Goal: Task Accomplishment & Management: Complete application form

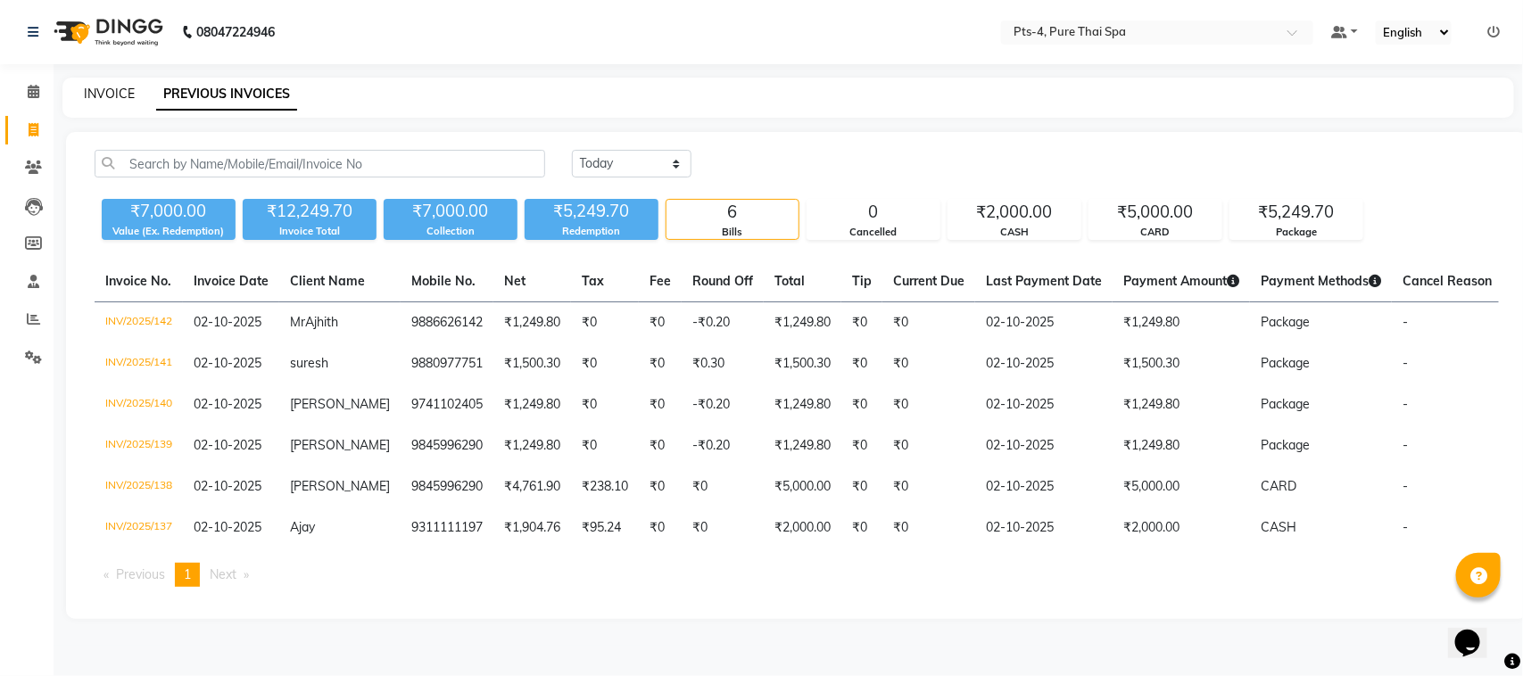
click at [112, 90] on link "INVOICE" at bounding box center [109, 94] width 51 height 16
select select "service"
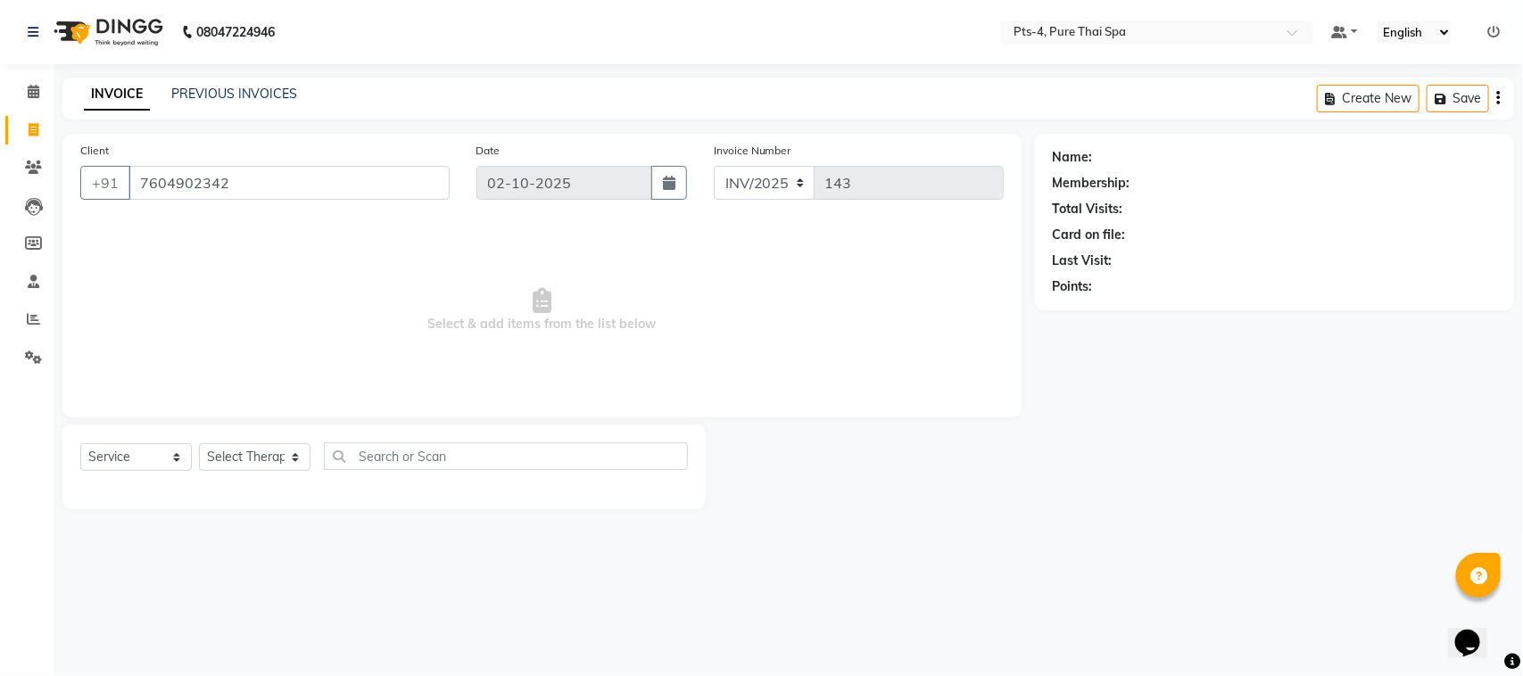
type input "7604902342"
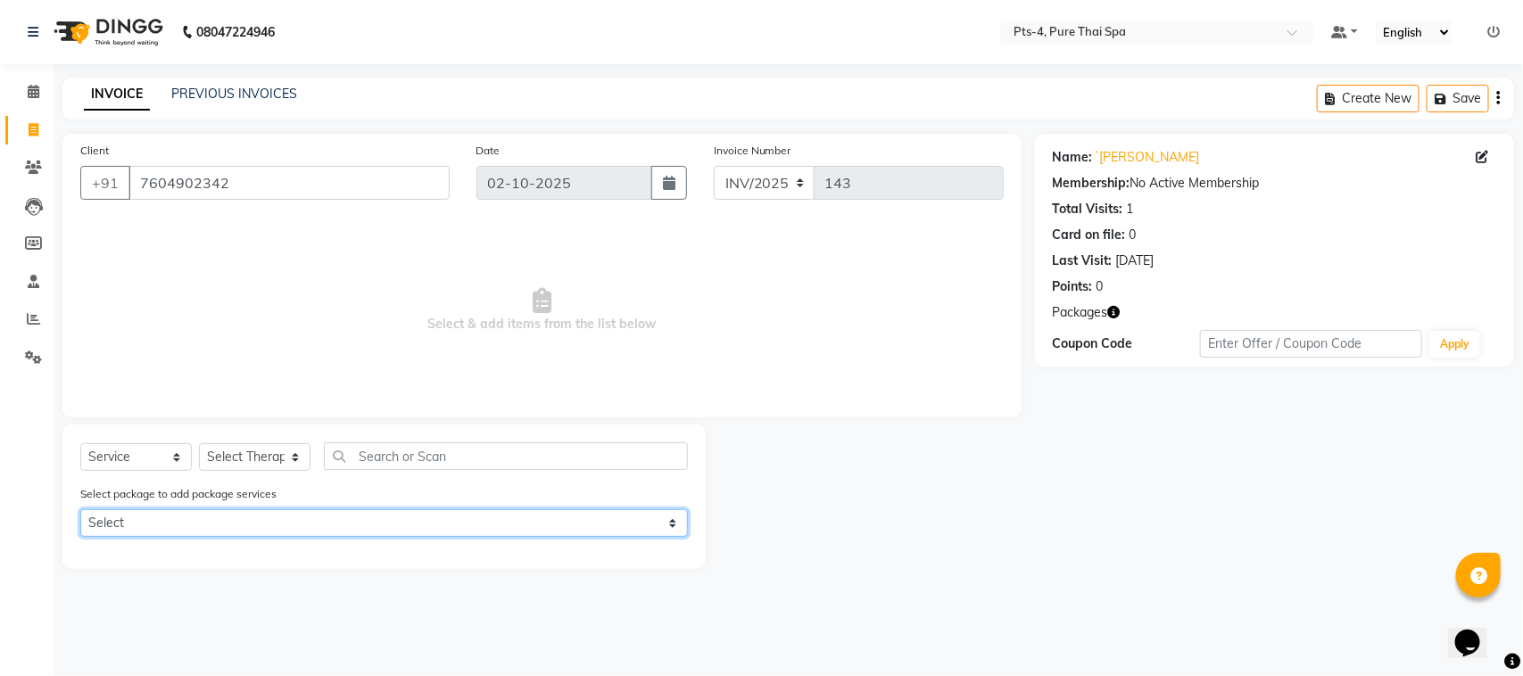
click at [221, 523] on select "Select PTS PACKAGE (5K) 4 SERVICES" at bounding box center [384, 524] width 608 height 28
select select "1: Object"
click at [80, 510] on select "Select PTS PACKAGE (5K) 4 SERVICES" at bounding box center [384, 524] width 608 height 28
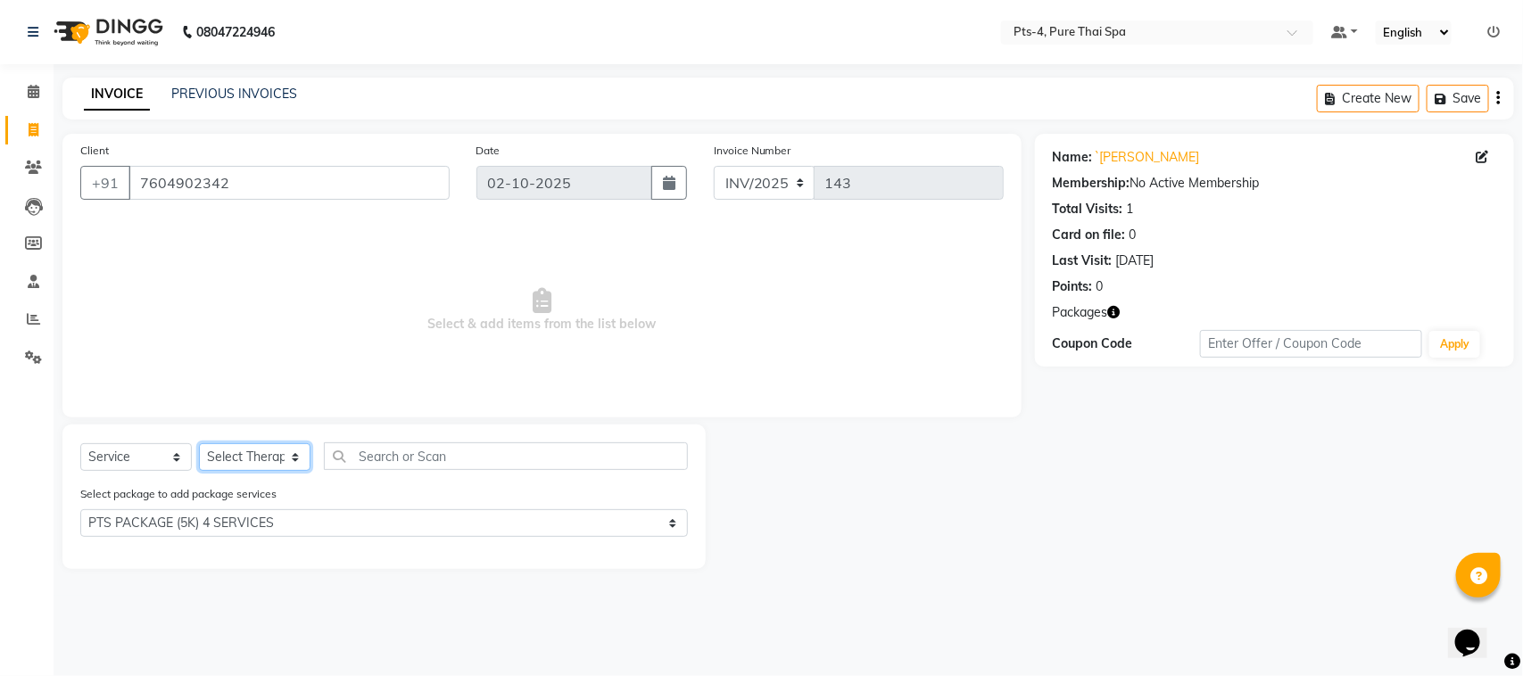
click at [252, 447] on select "Select Therapist [PERSON_NAME] NE [PERSON_NAME] anyone [PERSON_NAME] [PERSON_NA…" at bounding box center [255, 457] width 112 height 28
select select "81456"
click at [199, 443] on select "Select Therapist [PERSON_NAME] NE [PERSON_NAME] anyone [PERSON_NAME] [PERSON_NA…" at bounding box center [255, 457] width 112 height 28
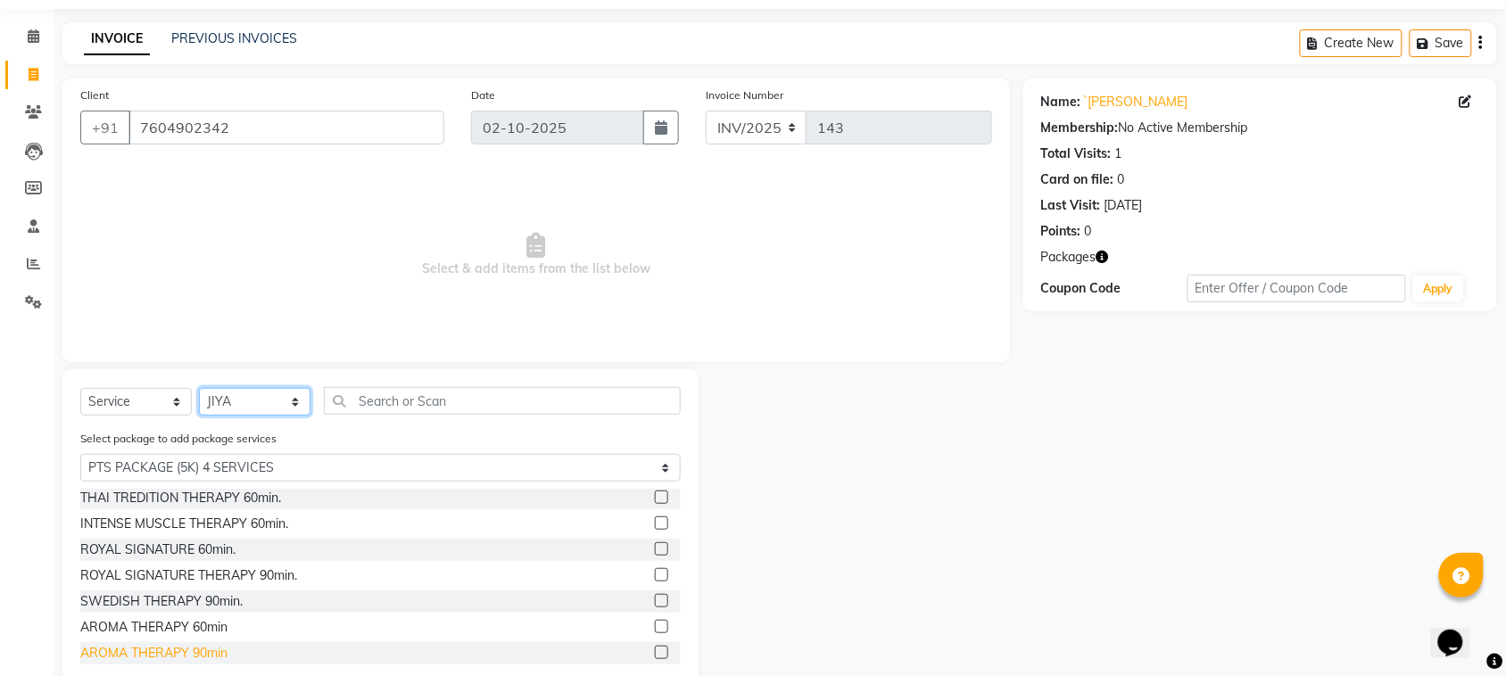
scroll to position [95, 0]
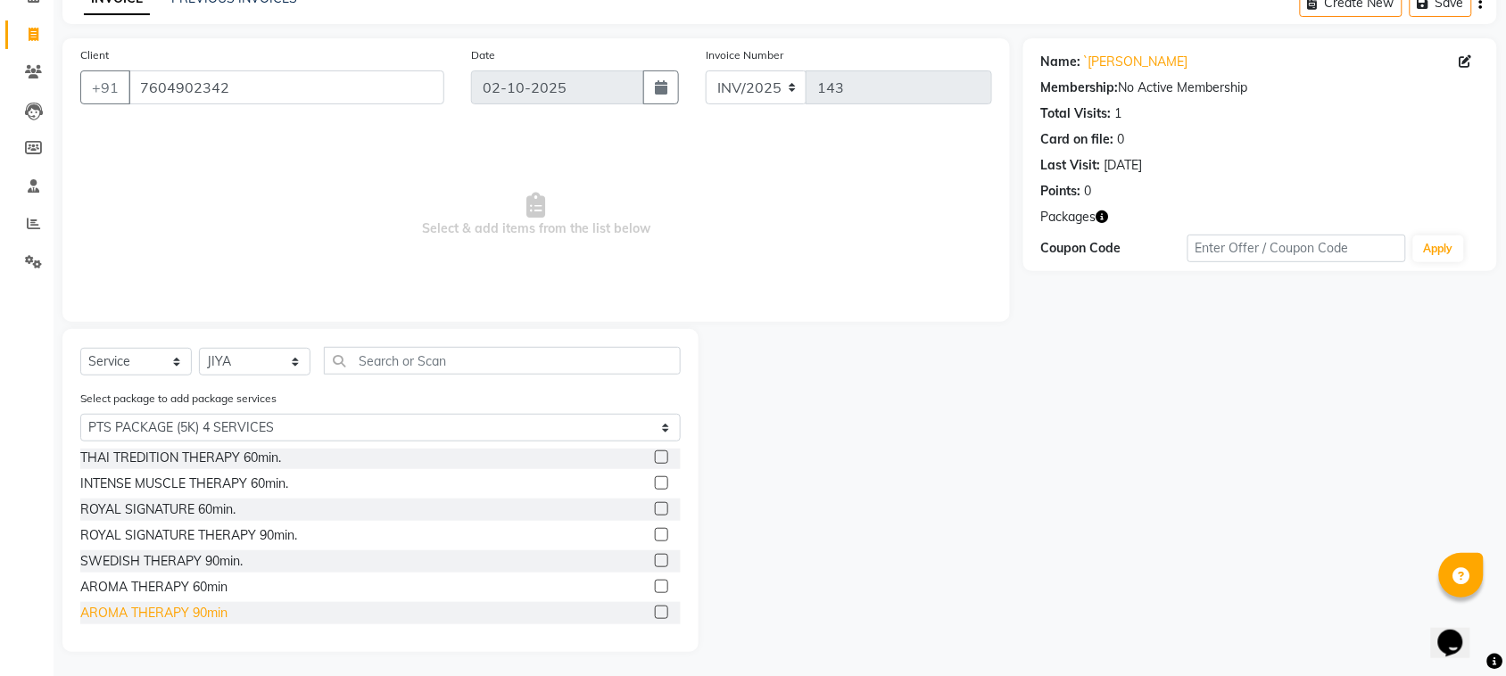
click at [208, 609] on div "AROMA THERAPY 90min" at bounding box center [153, 613] width 147 height 19
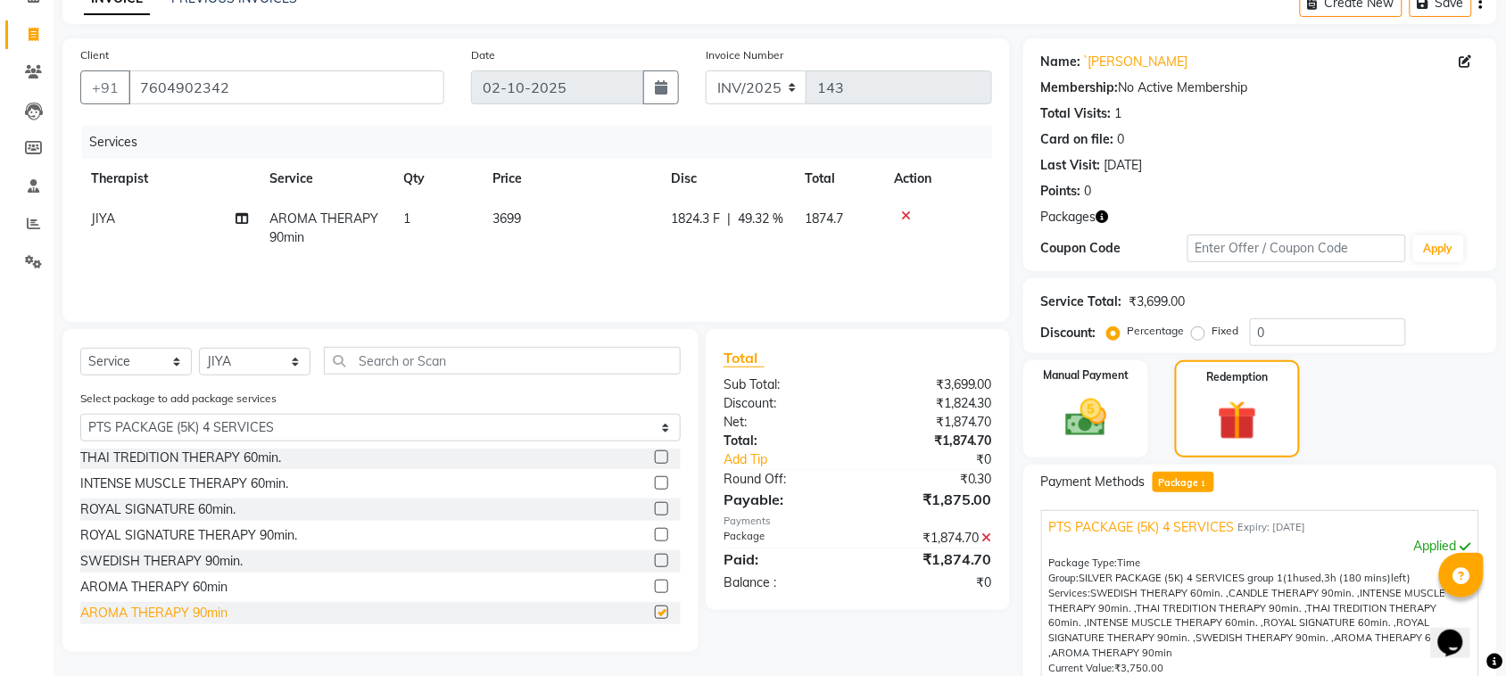
checkbox input "false"
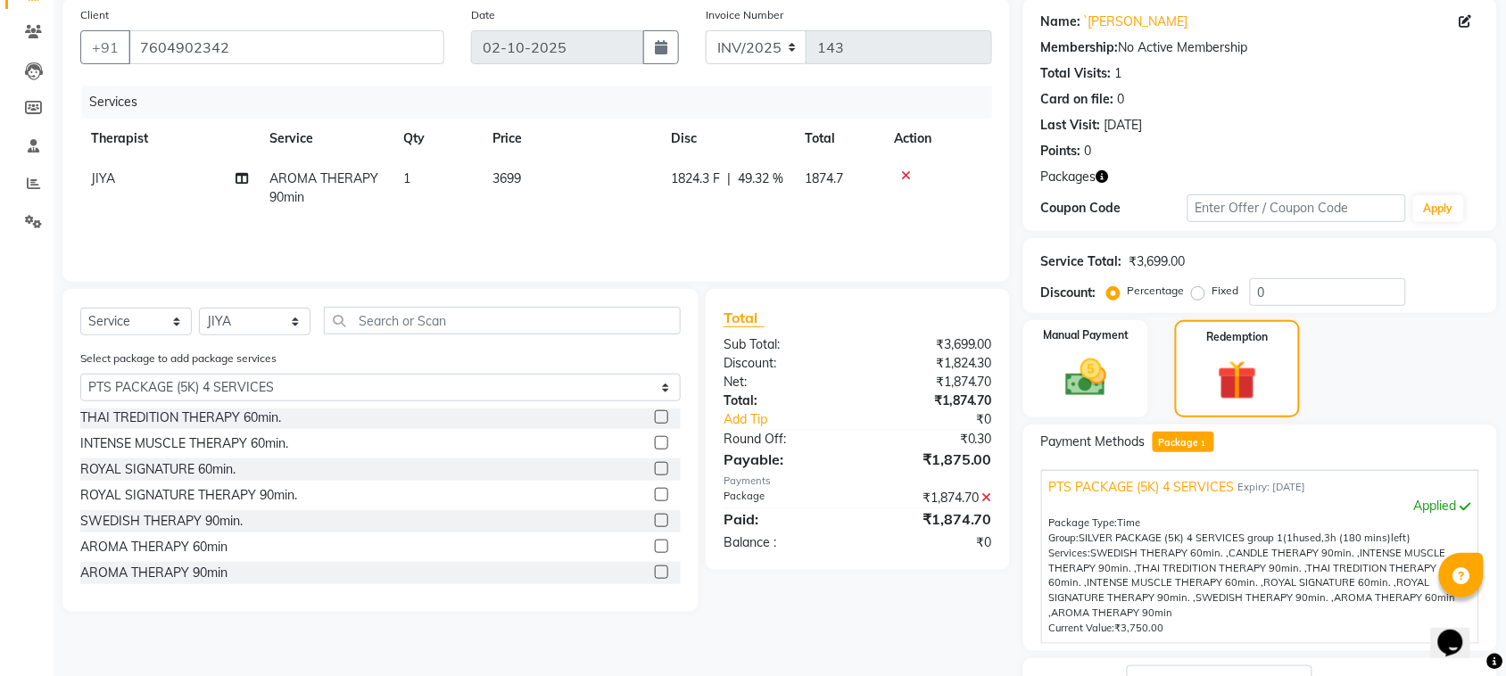
scroll to position [274, 0]
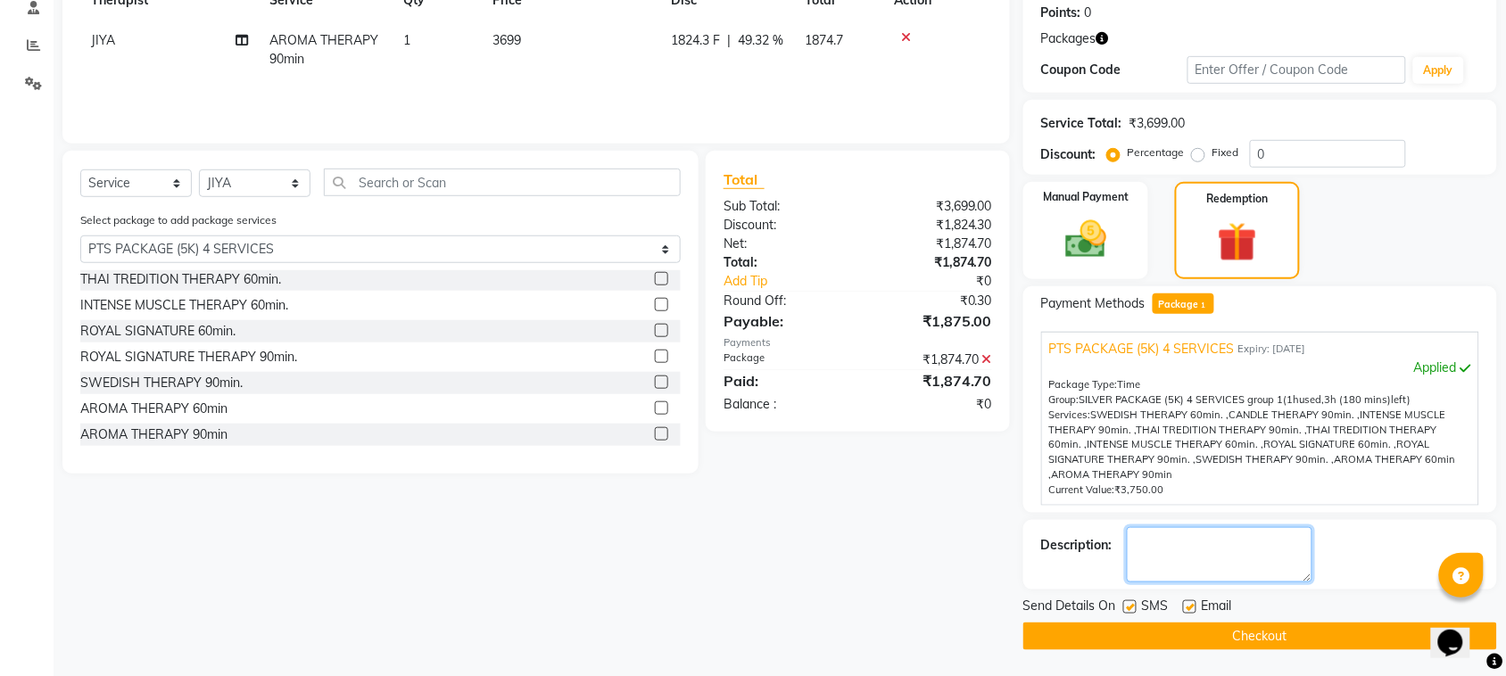
click at [1169, 537] on textarea at bounding box center [1220, 554] width 186 height 55
type textarea "647"
drag, startPoint x: 1131, startPoint y: 609, endPoint x: 1154, endPoint y: 607, distance: 23.3
click at [1130, 609] on label at bounding box center [1129, 607] width 13 height 13
click at [1130, 609] on input "checkbox" at bounding box center [1129, 608] width 12 height 12
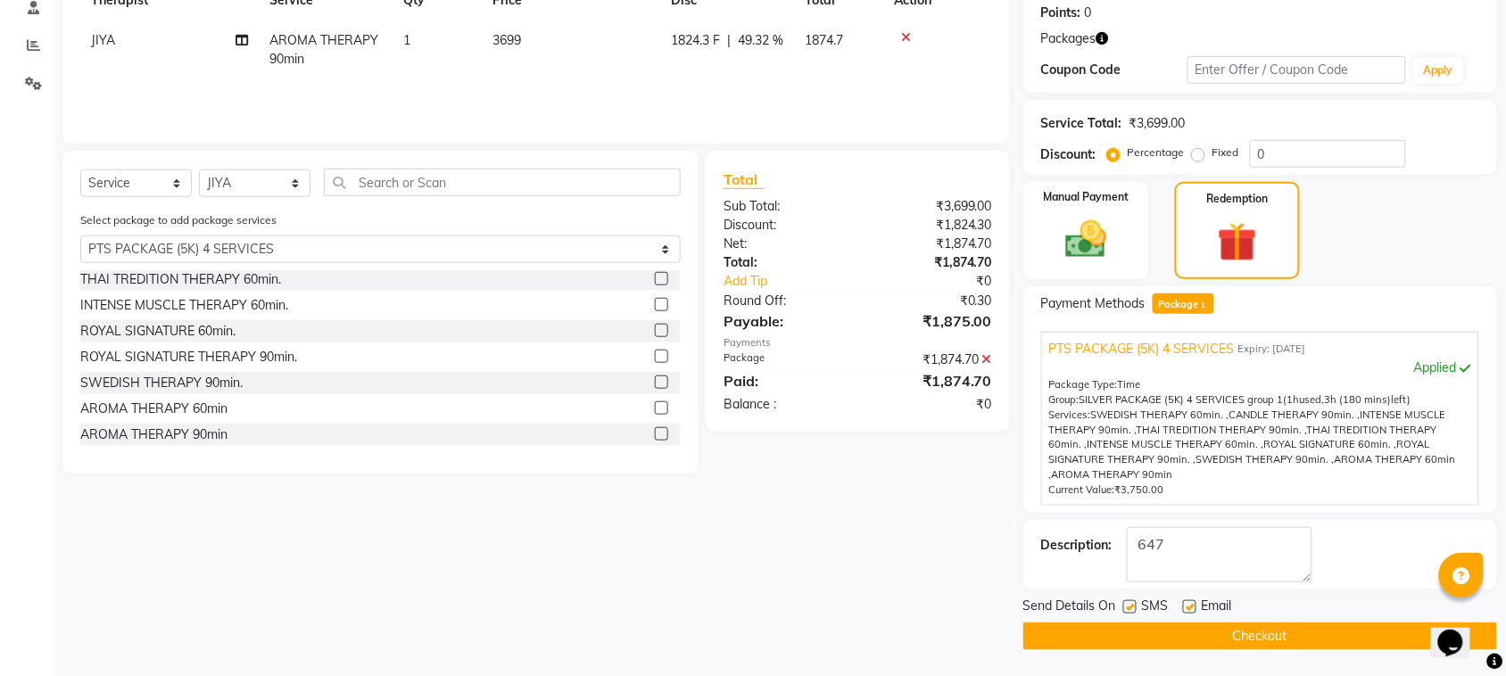
checkbox input "false"
click at [1189, 604] on label at bounding box center [1189, 607] width 13 height 13
click at [1189, 604] on input "checkbox" at bounding box center [1189, 608] width 12 height 12
checkbox input "false"
click at [1173, 634] on button "Checkout" at bounding box center [1260, 637] width 474 height 28
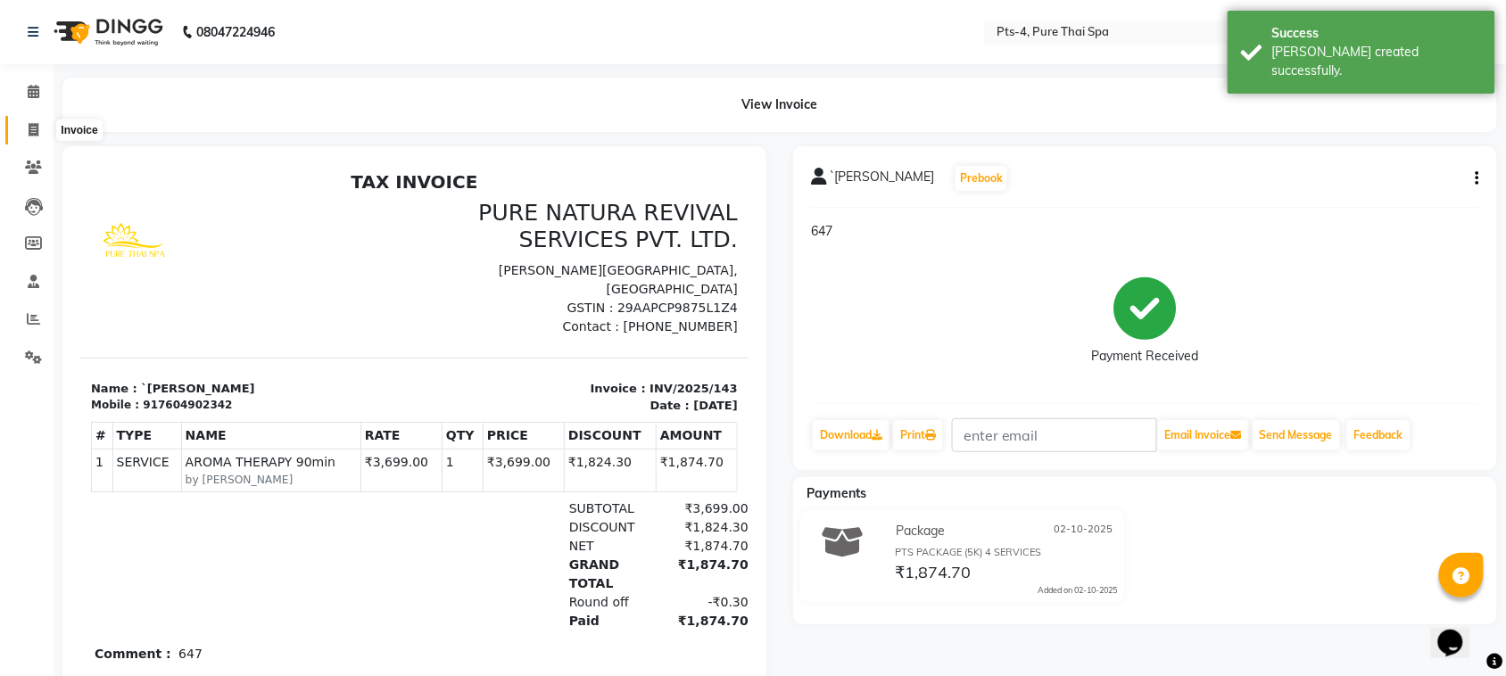
click at [42, 125] on span at bounding box center [33, 130] width 31 height 21
select select "service"
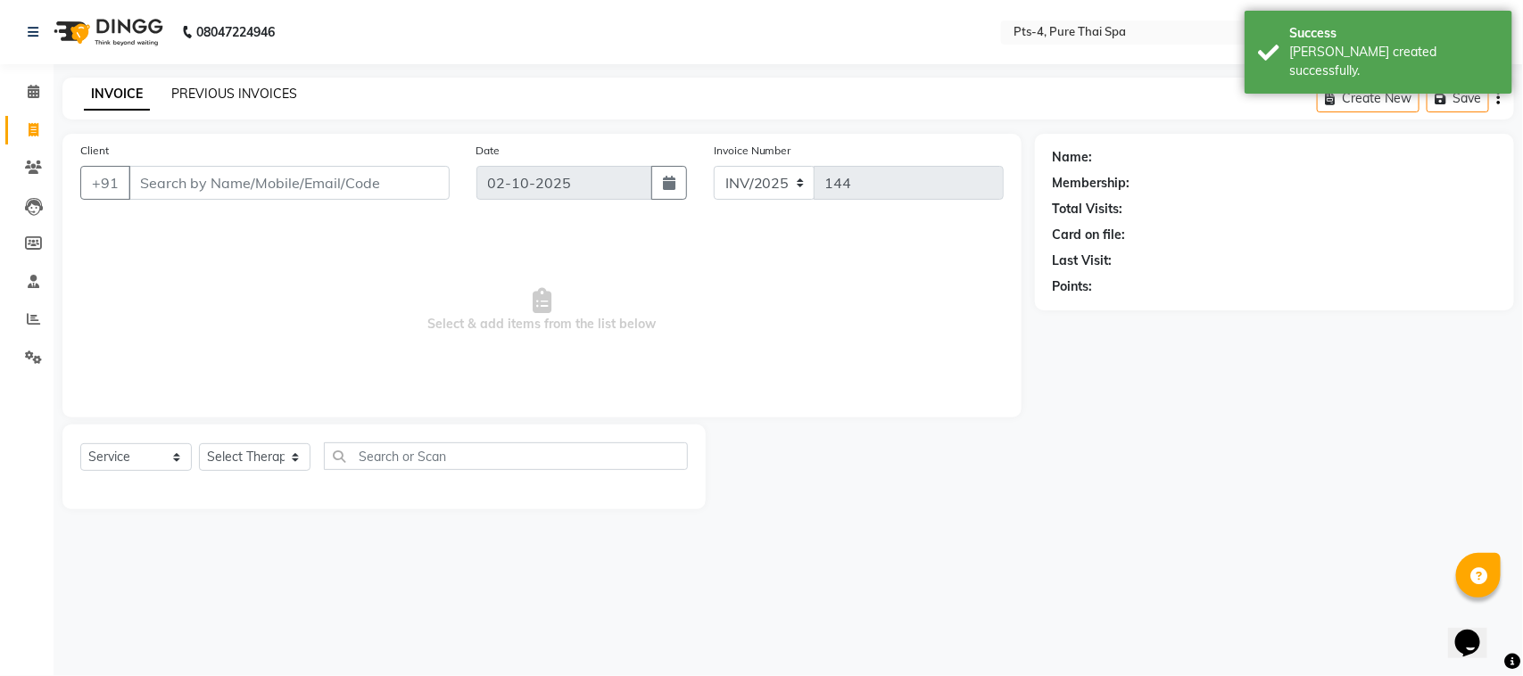
click at [237, 98] on link "PREVIOUS INVOICES" at bounding box center [234, 94] width 126 height 16
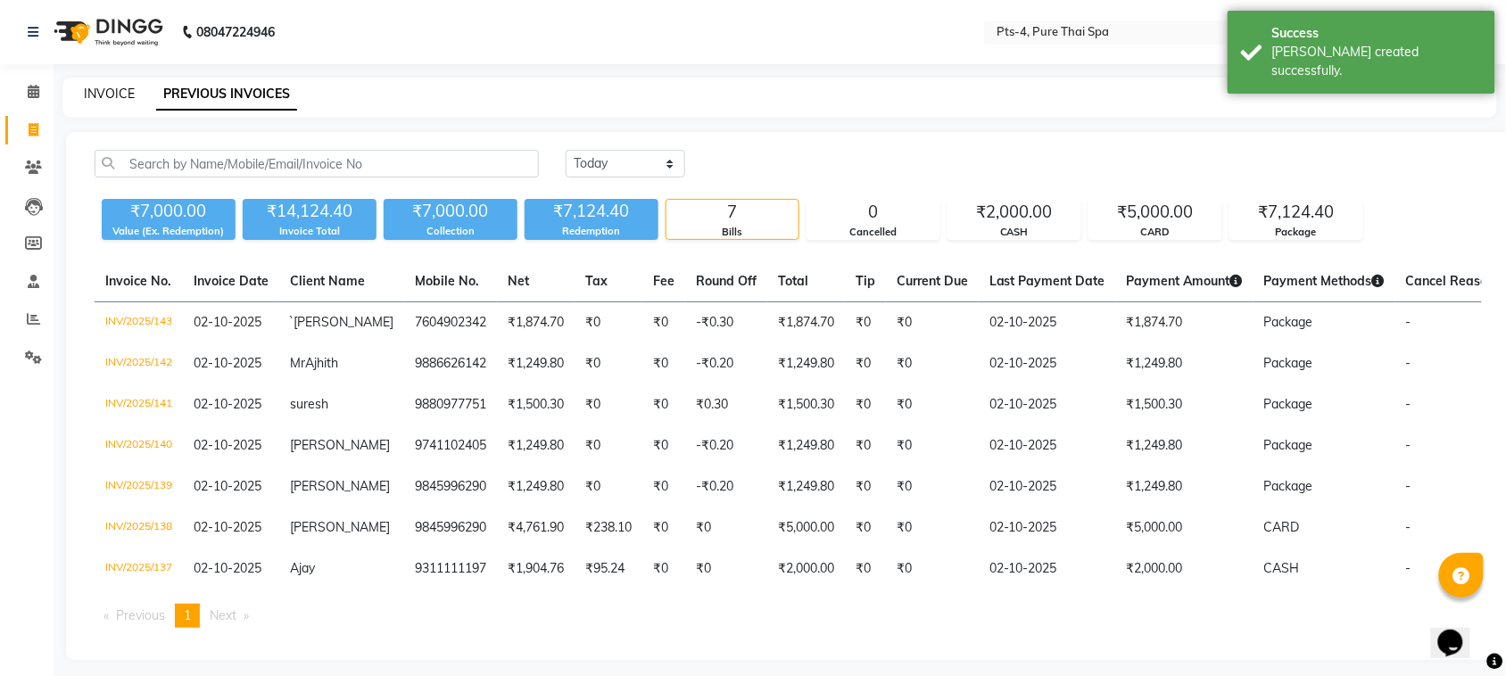
click at [101, 87] on link "INVOICE" at bounding box center [109, 94] width 51 height 16
select select "service"
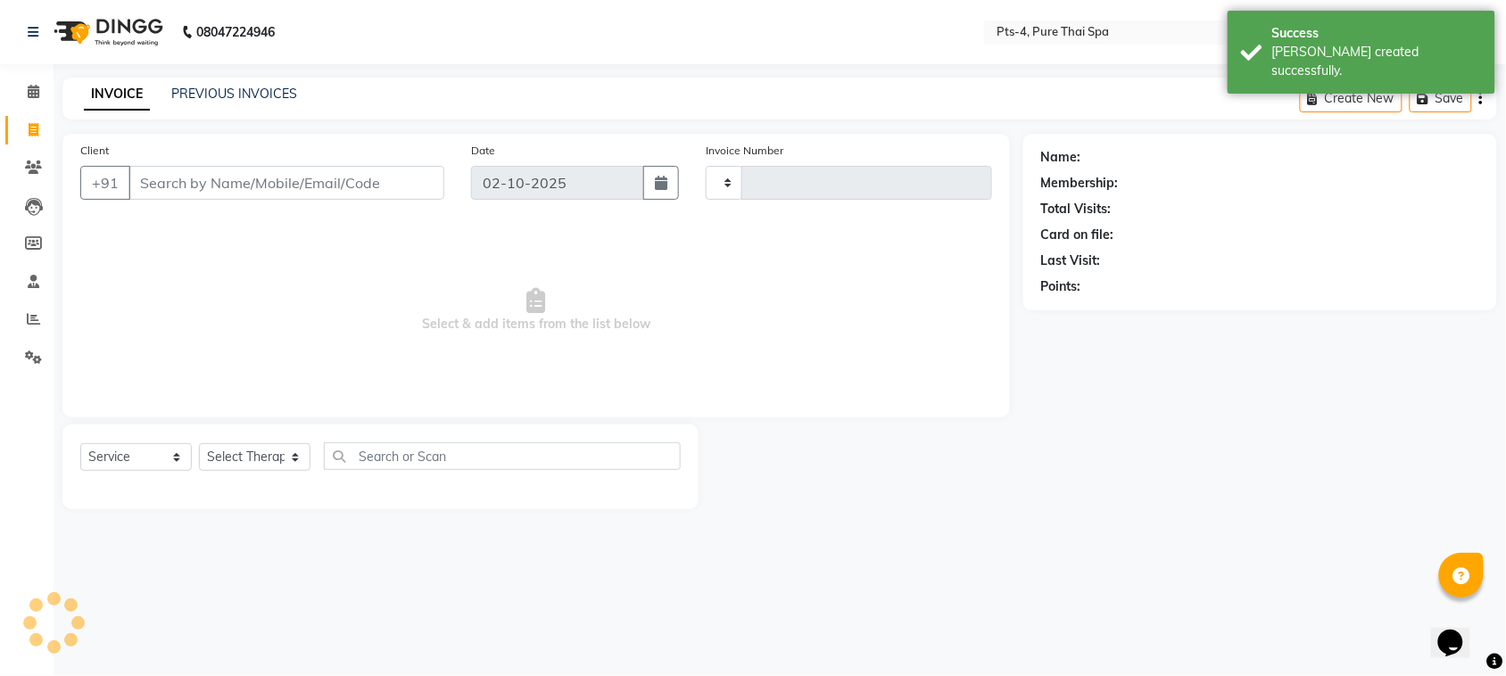
type input "144"
select select "9046"
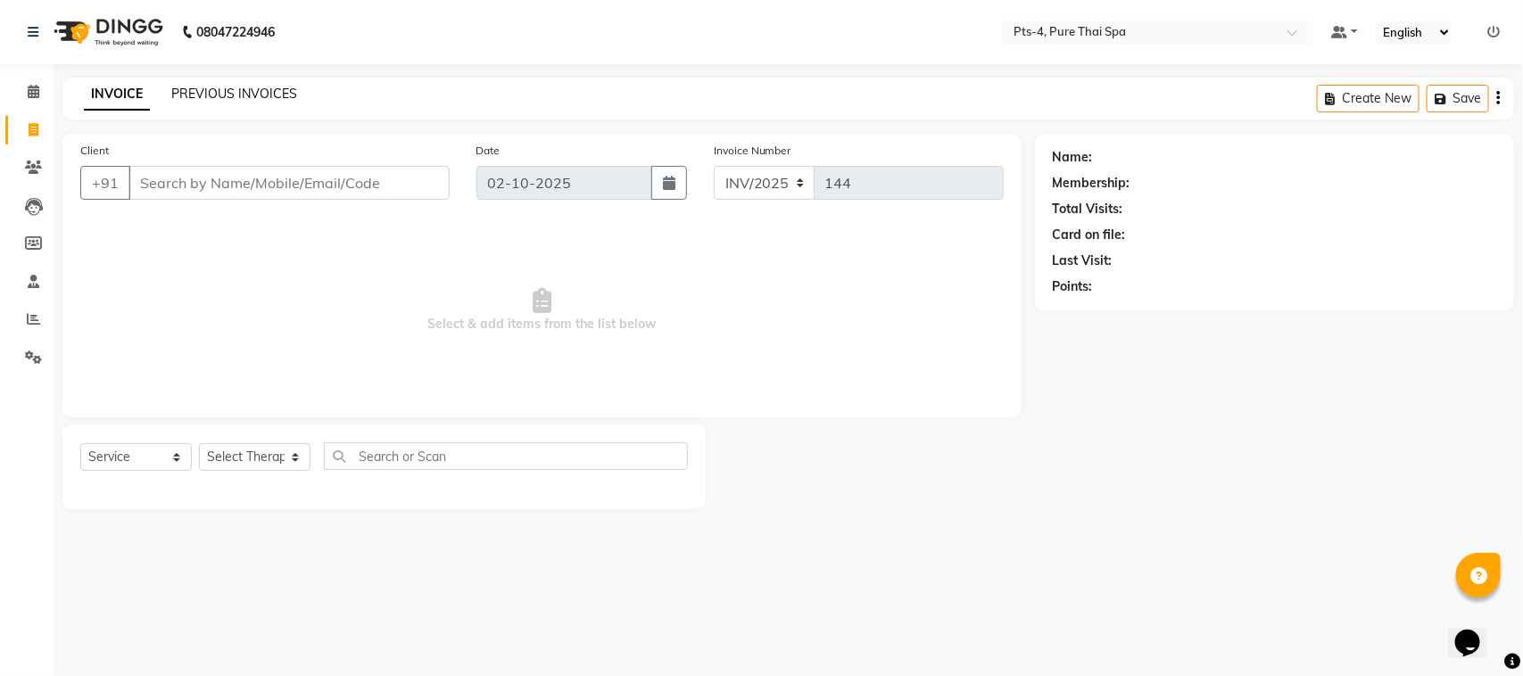
click at [269, 94] on link "PREVIOUS INVOICES" at bounding box center [234, 94] width 126 height 16
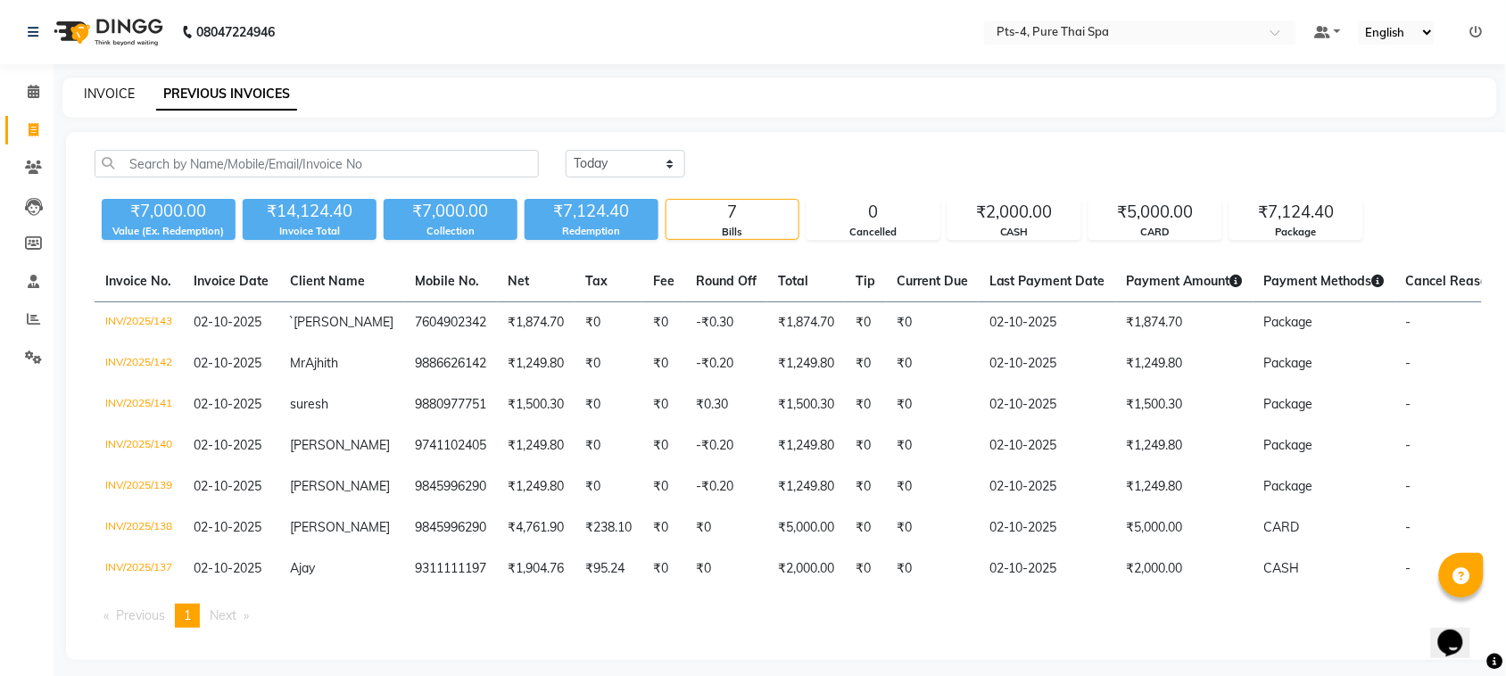
click at [109, 94] on link "INVOICE" at bounding box center [109, 94] width 51 height 16
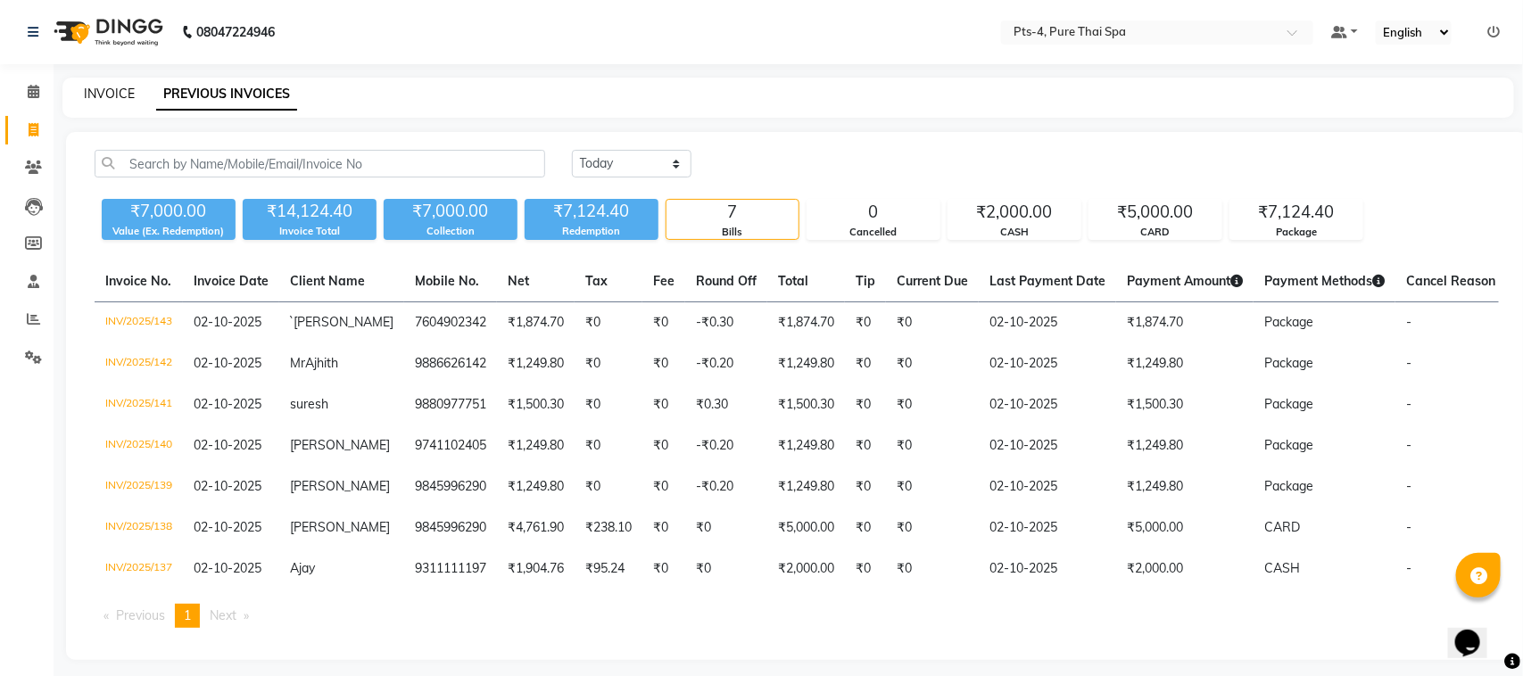
select select "service"
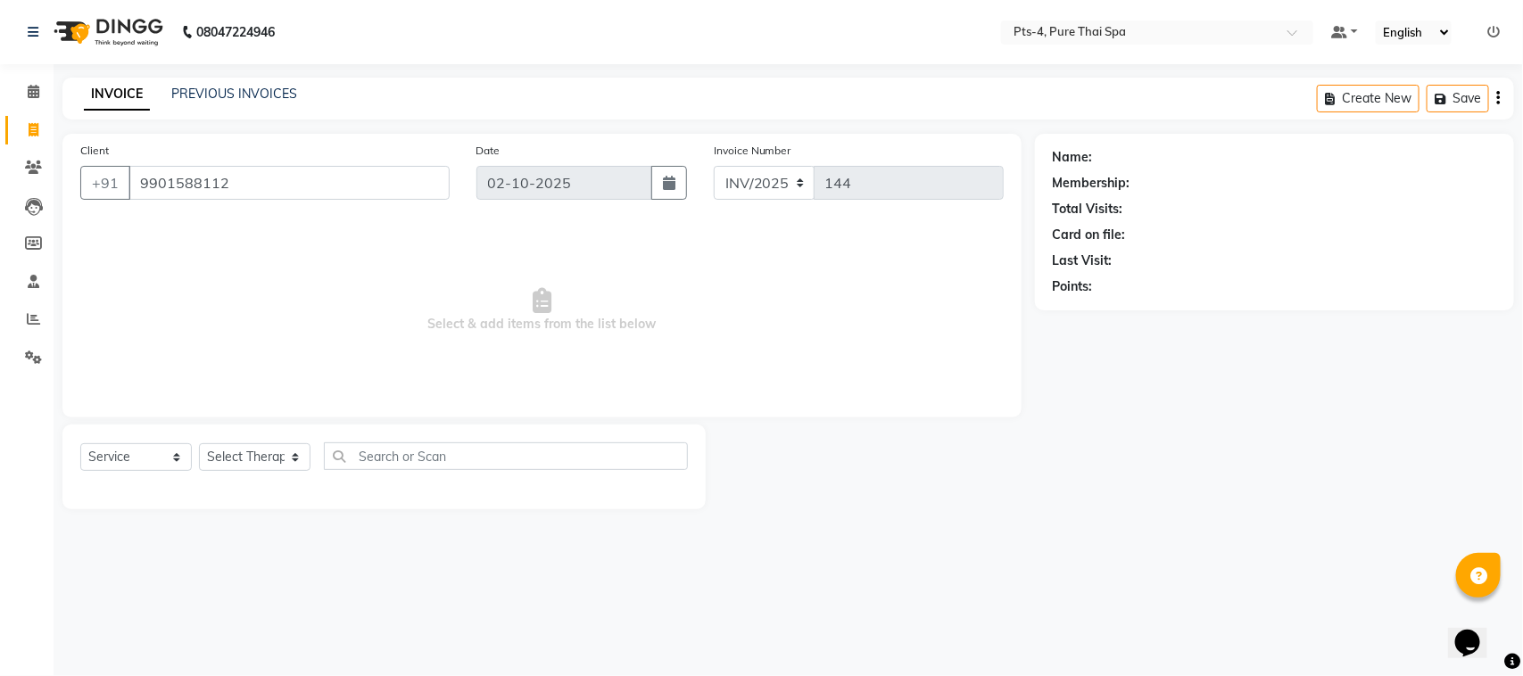
type input "9901588112"
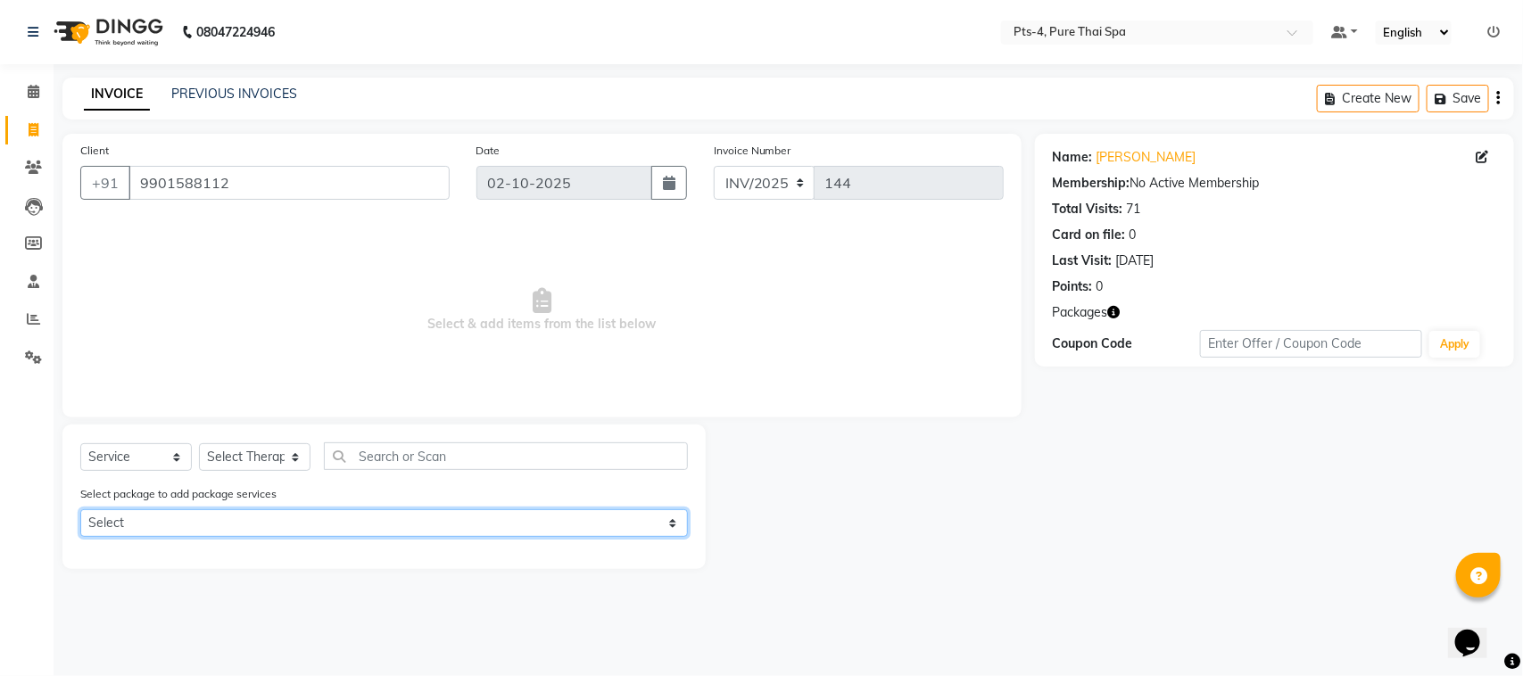
click at [174, 513] on select "Select PTS PACKAGE (10K) 10 SERVICES" at bounding box center [384, 524] width 608 height 28
select select "1: Object"
click at [80, 510] on select "Select PTS PACKAGE (10K) 10 SERVICES" at bounding box center [384, 524] width 608 height 28
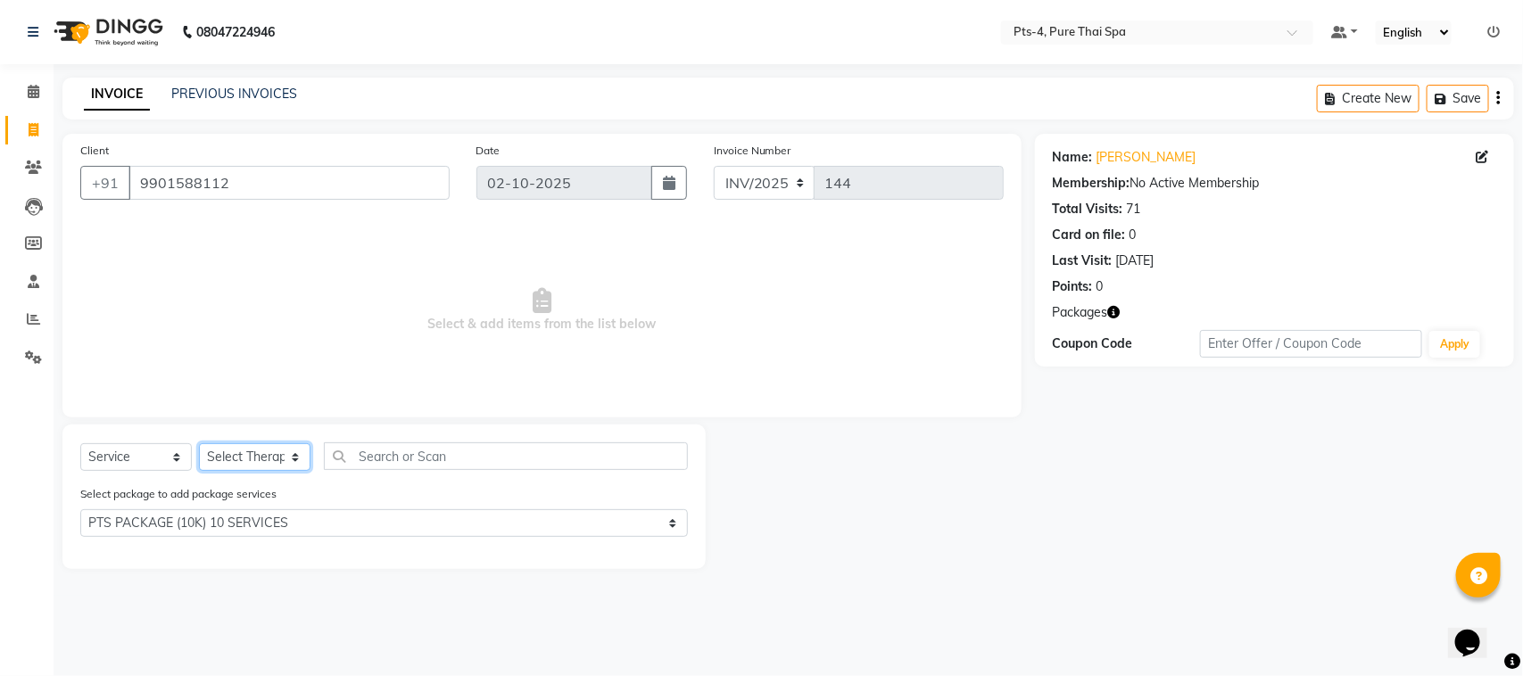
click at [260, 466] on select "Select Therapist [PERSON_NAME] NE [PERSON_NAME] anyone [PERSON_NAME] [PERSON_NA…" at bounding box center [255, 457] width 112 height 28
click at [199, 443] on select "Select Therapist [PERSON_NAME] NE [PERSON_NAME] anyone [PERSON_NAME] [PERSON_NA…" at bounding box center [255, 457] width 112 height 28
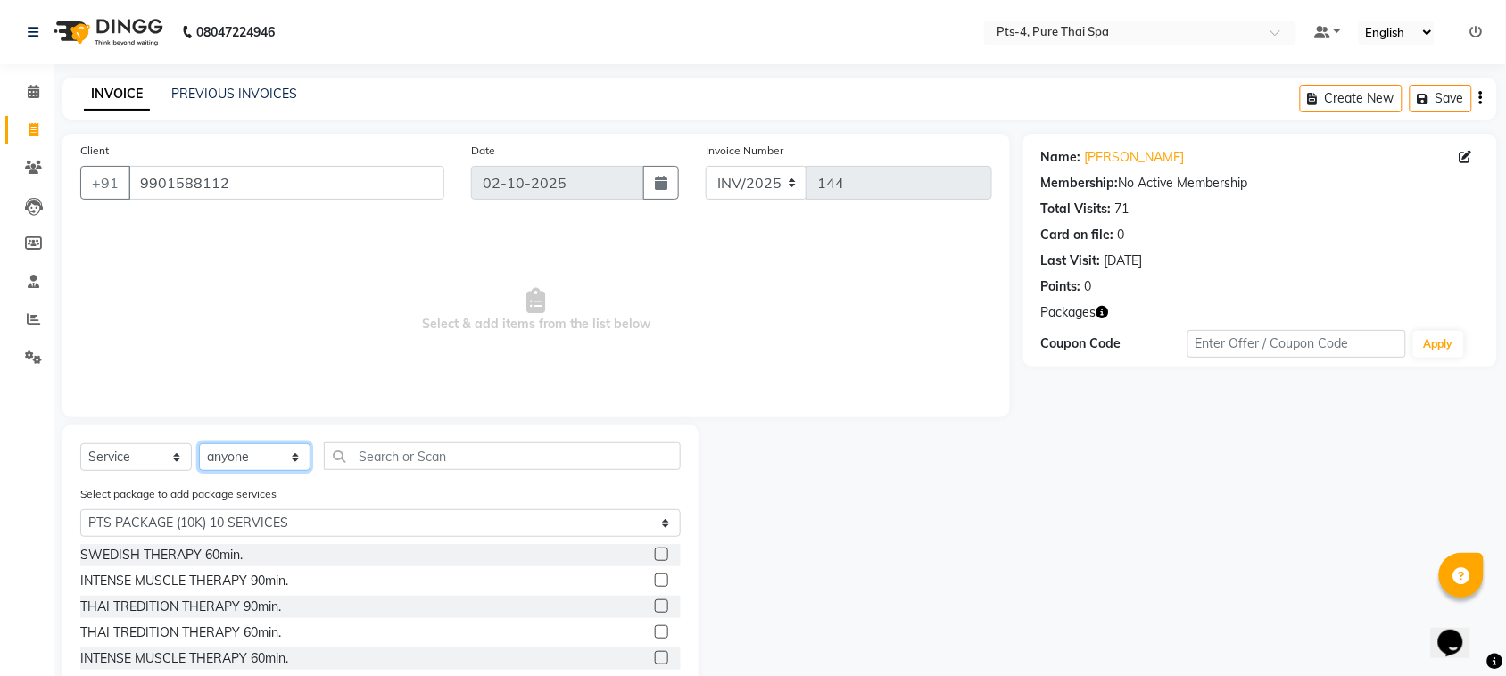
click at [261, 448] on select "Select Therapist [PERSON_NAME] NE [PERSON_NAME] anyone [PERSON_NAME] [PERSON_NA…" at bounding box center [255, 457] width 112 height 28
select select "48980"
click at [199, 443] on select "Select Therapist [PERSON_NAME] NE [PERSON_NAME] anyone [PERSON_NAME] [PERSON_NA…" at bounding box center [255, 457] width 112 height 28
click at [256, 658] on div "INTENSE MUSCLE THERAPY 60min." at bounding box center [184, 659] width 208 height 19
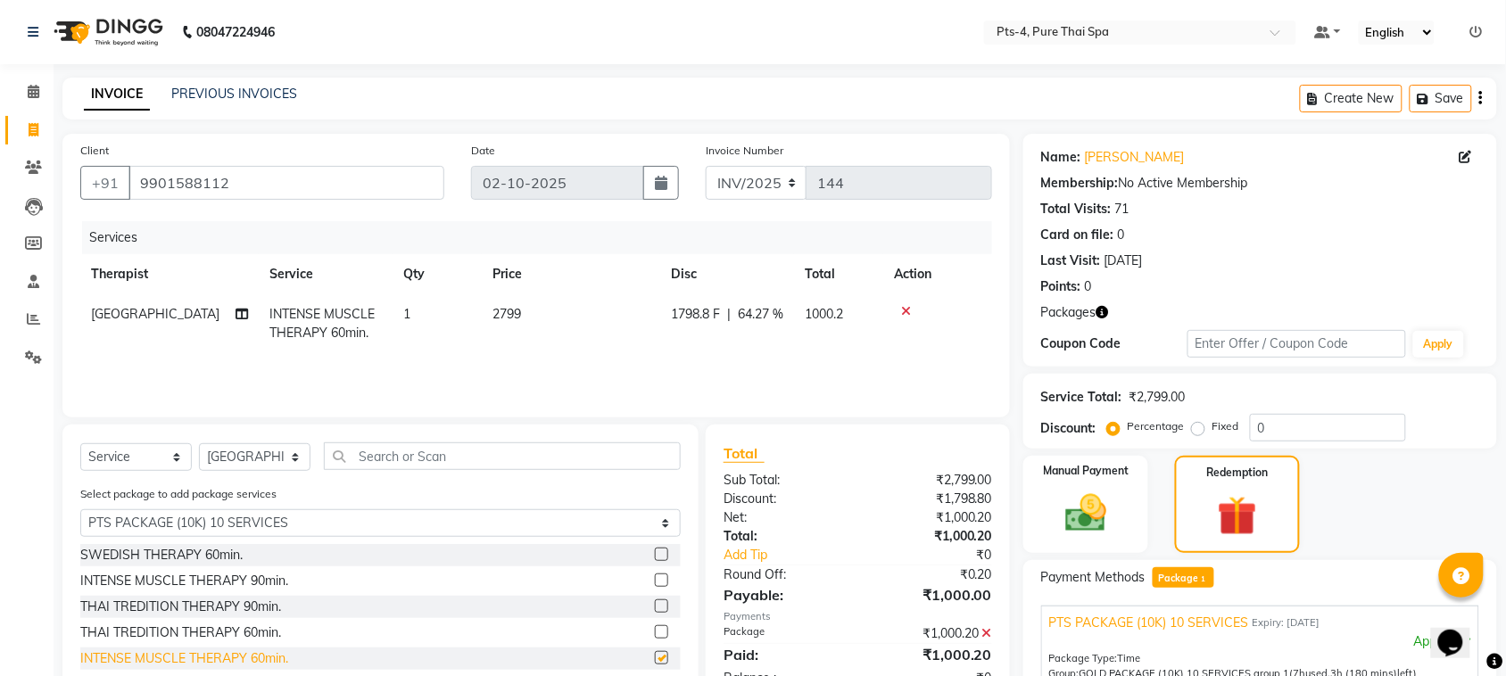
checkbox input "false"
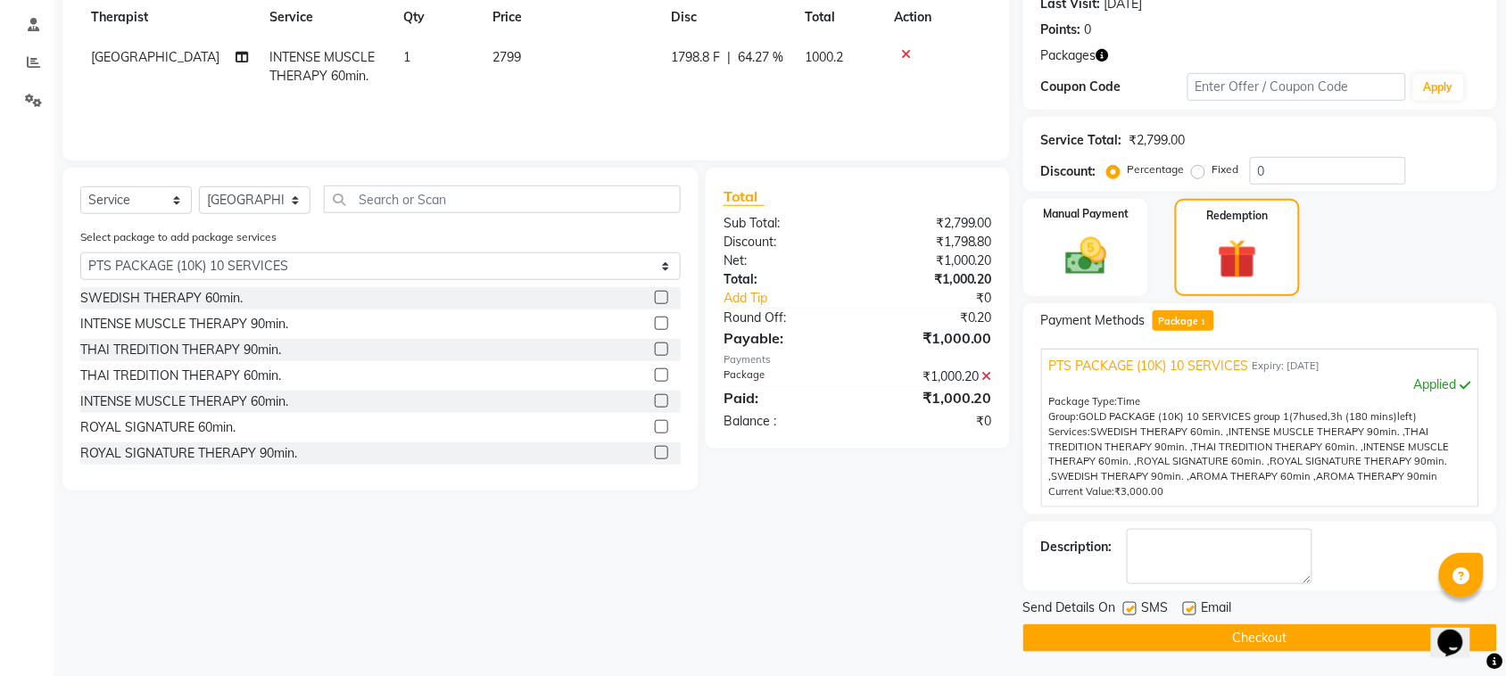
scroll to position [259, 0]
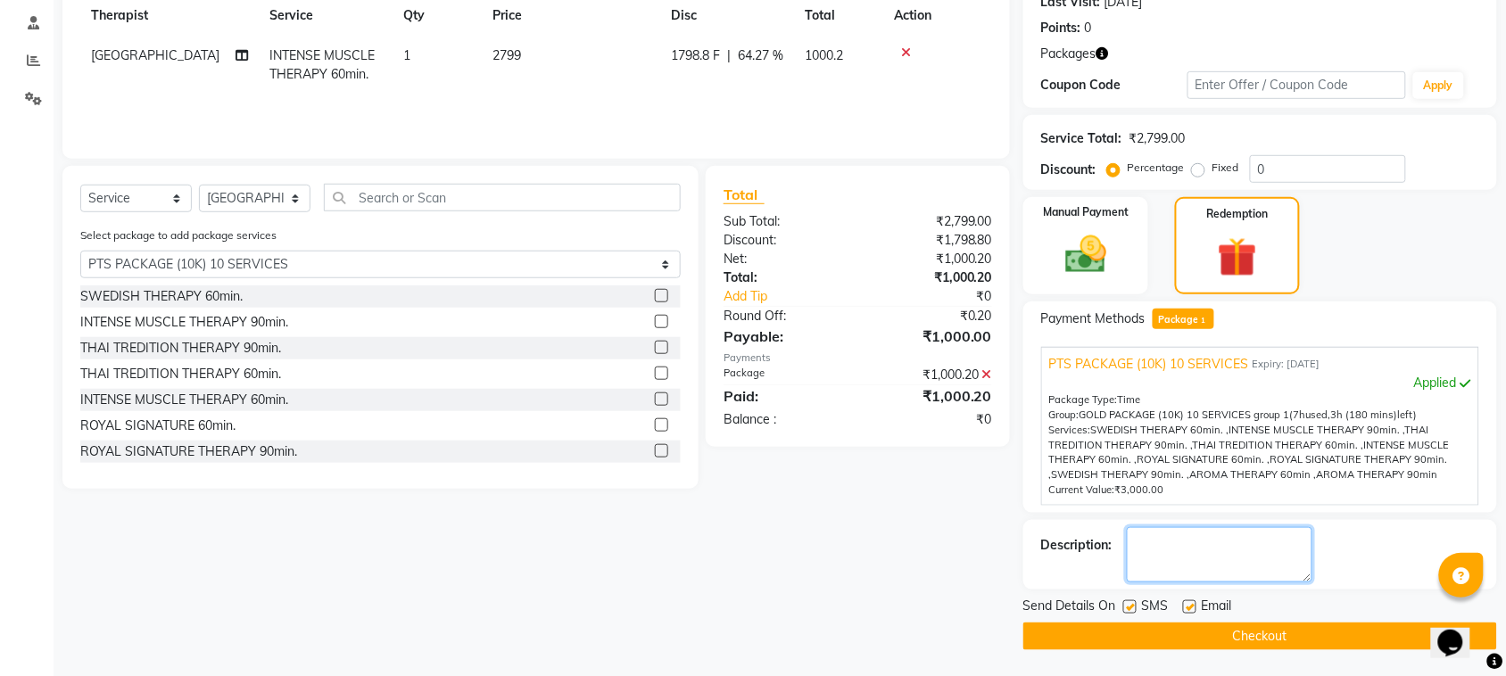
click at [1197, 538] on textarea at bounding box center [1220, 554] width 186 height 55
type textarea "428"
click at [1130, 607] on label at bounding box center [1129, 607] width 13 height 13
click at [1130, 607] on input "checkbox" at bounding box center [1129, 608] width 12 height 12
checkbox input "false"
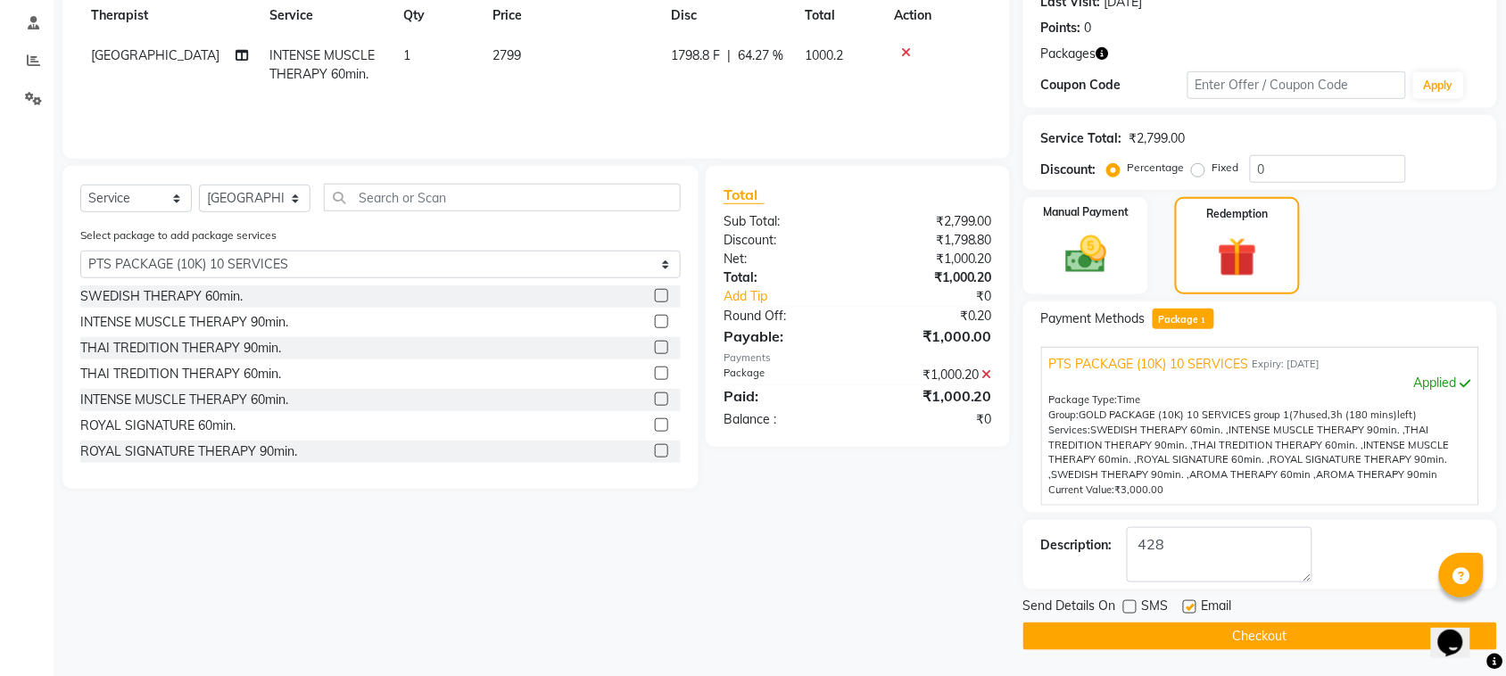
click at [1194, 607] on label at bounding box center [1189, 607] width 13 height 13
click at [1194, 607] on input "checkbox" at bounding box center [1189, 608] width 12 height 12
checkbox input "false"
click at [1166, 643] on button "Checkout" at bounding box center [1260, 637] width 474 height 28
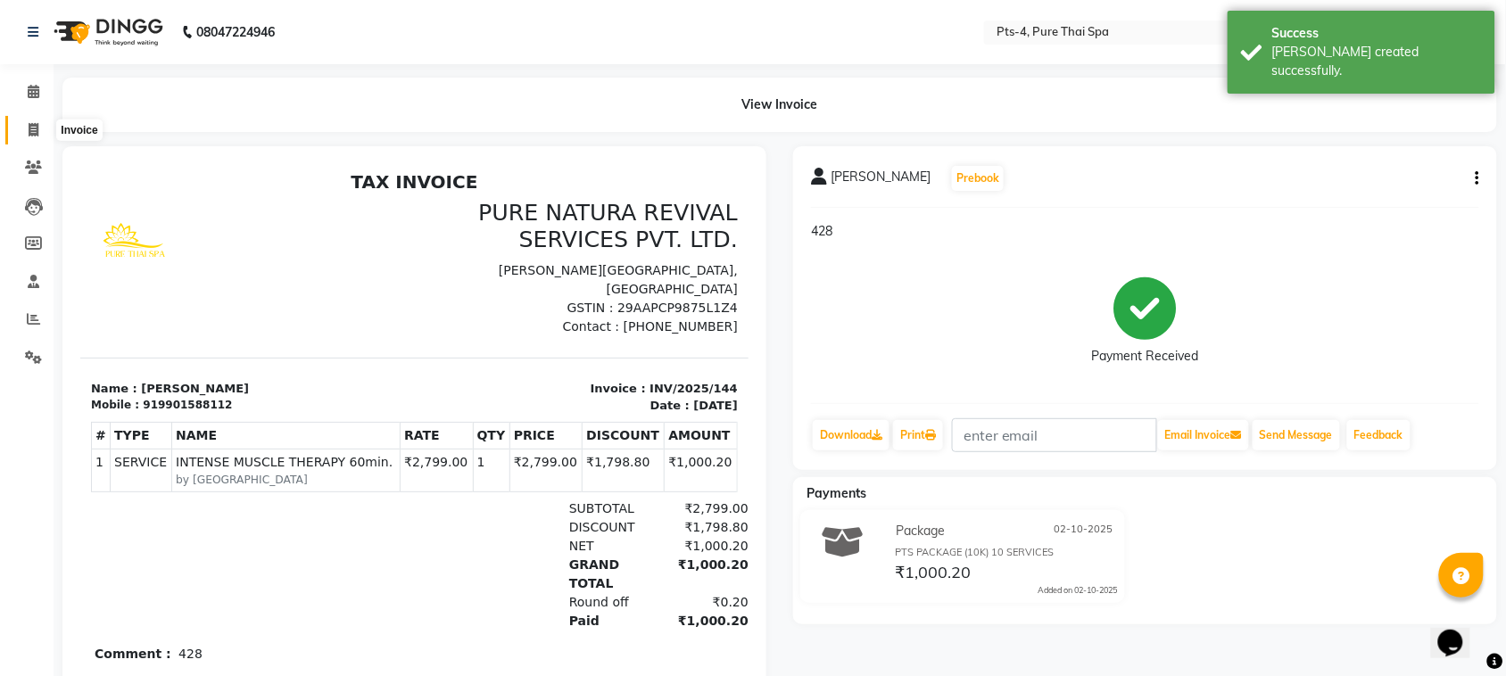
click at [19, 134] on span at bounding box center [33, 130] width 31 height 21
select select "service"
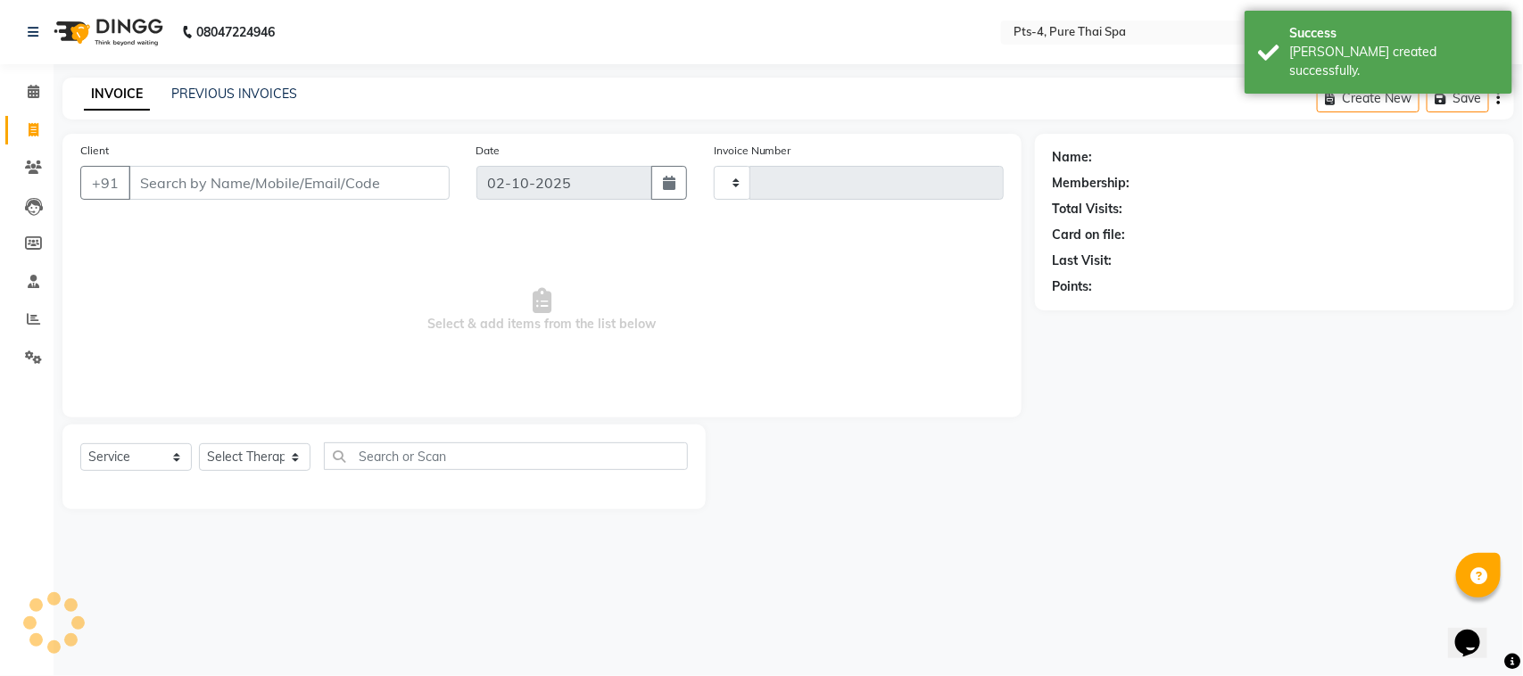
type input "145"
select select "9046"
click at [221, 98] on link "PREVIOUS INVOICES" at bounding box center [234, 94] width 126 height 16
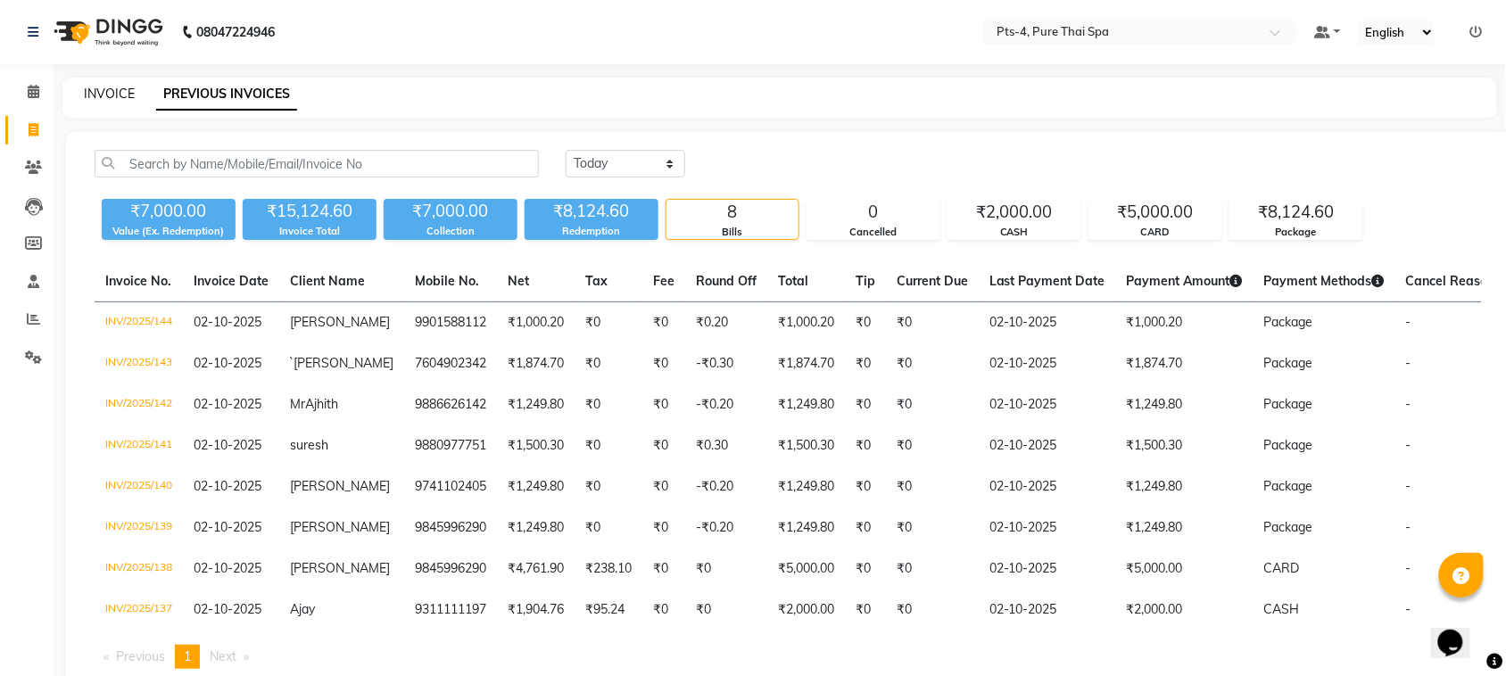
click at [109, 89] on link "INVOICE" at bounding box center [109, 94] width 51 height 16
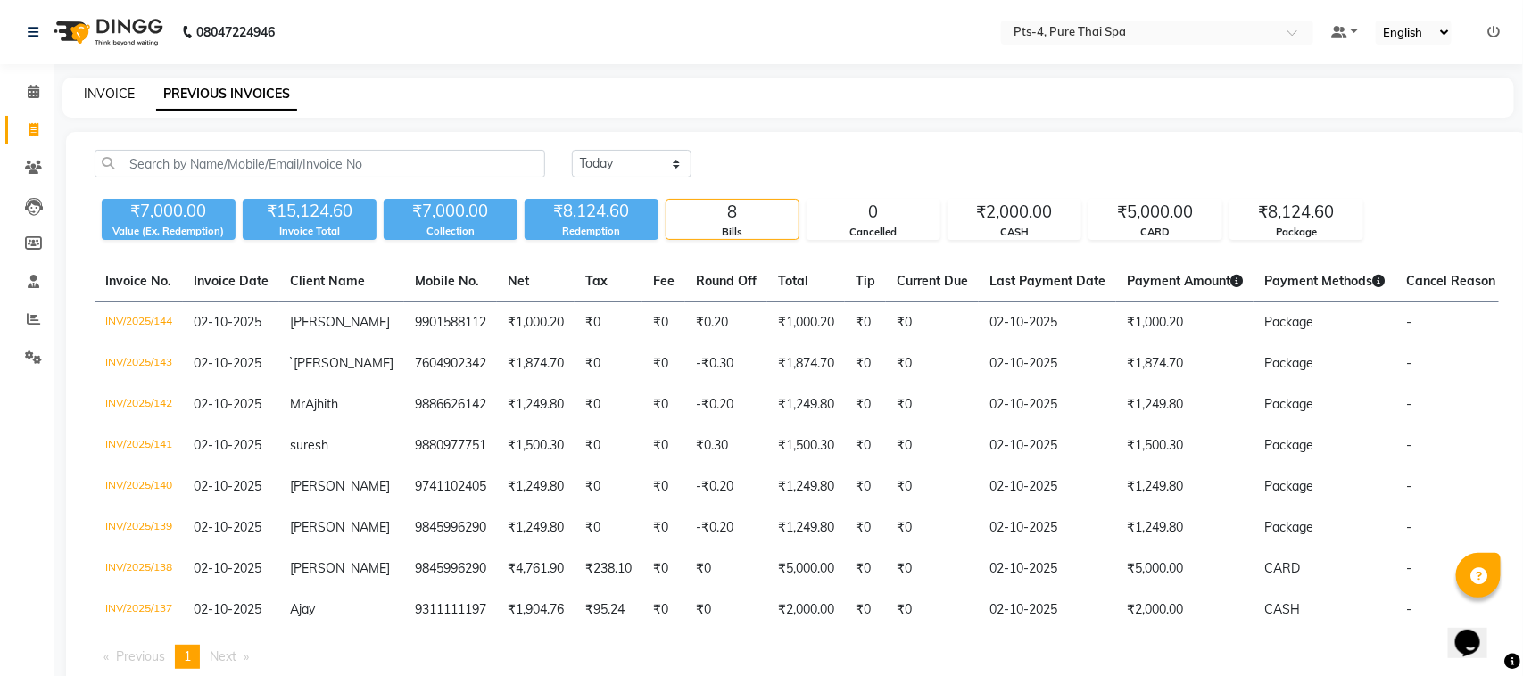
select select "service"
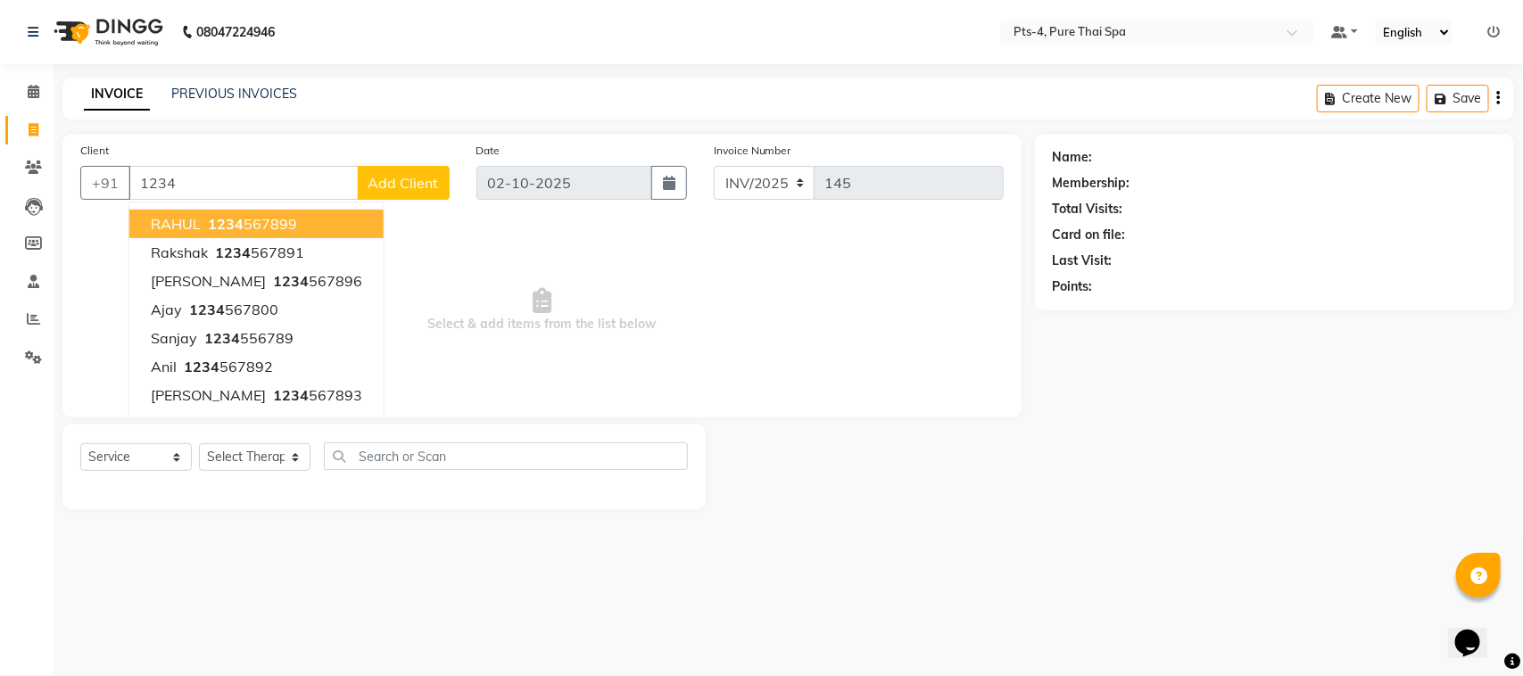
click at [221, 220] on span "1234" at bounding box center [226, 224] width 36 height 18
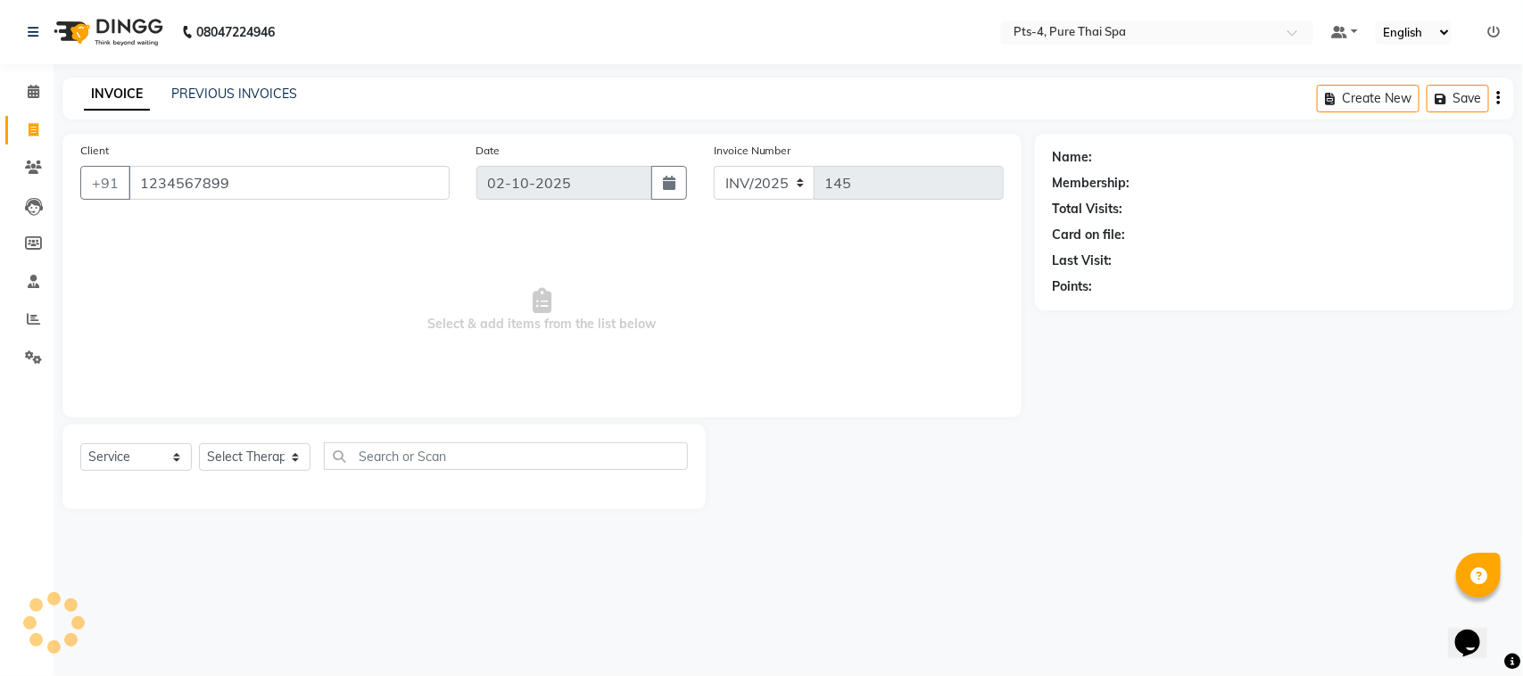
type input "1234567899"
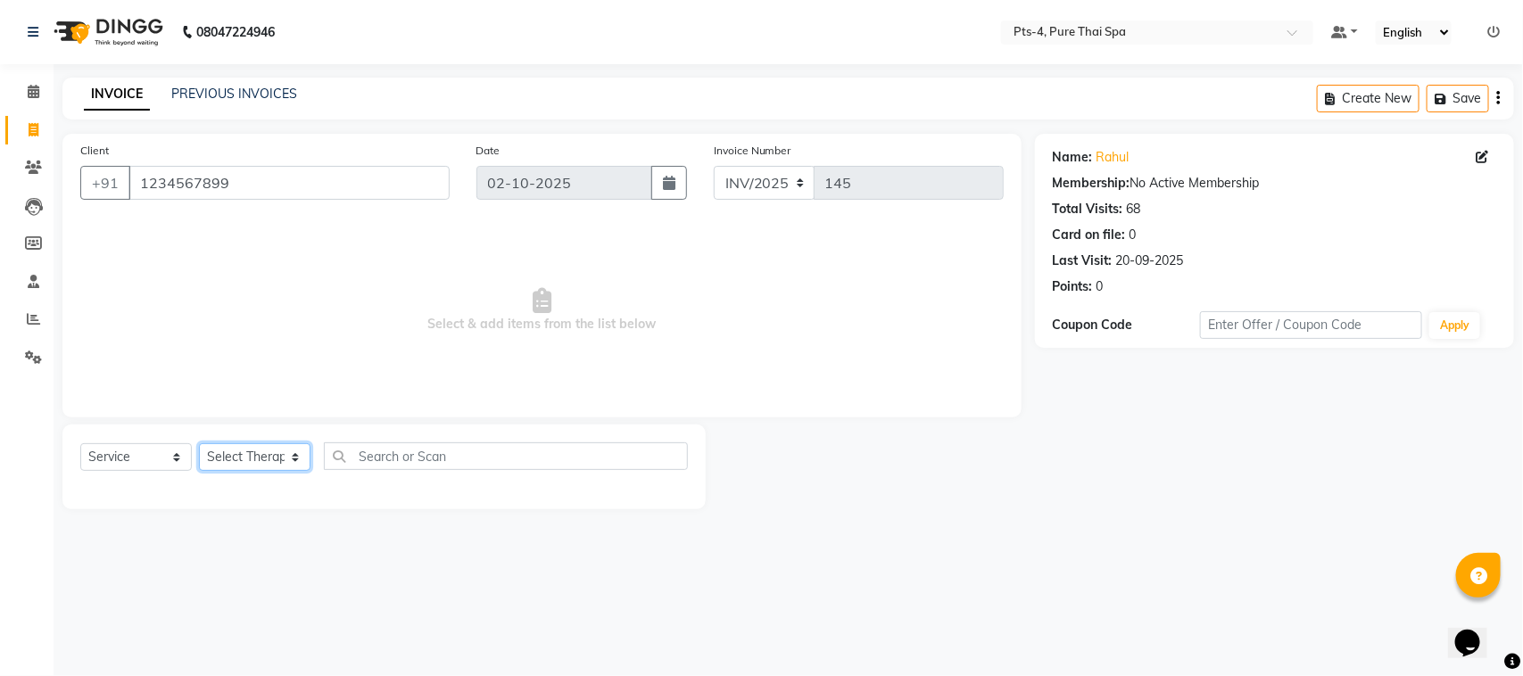
click at [248, 457] on select "Select Therapist [PERSON_NAME] NE [PERSON_NAME] anyone [PERSON_NAME] [PERSON_NA…" at bounding box center [255, 457] width 112 height 28
click at [702, 500] on div "Select Service Product Membership Package Voucher Prepaid Gift Card Select Ther…" at bounding box center [383, 467] width 643 height 85
click at [32, 91] on icon at bounding box center [34, 91] width 12 height 13
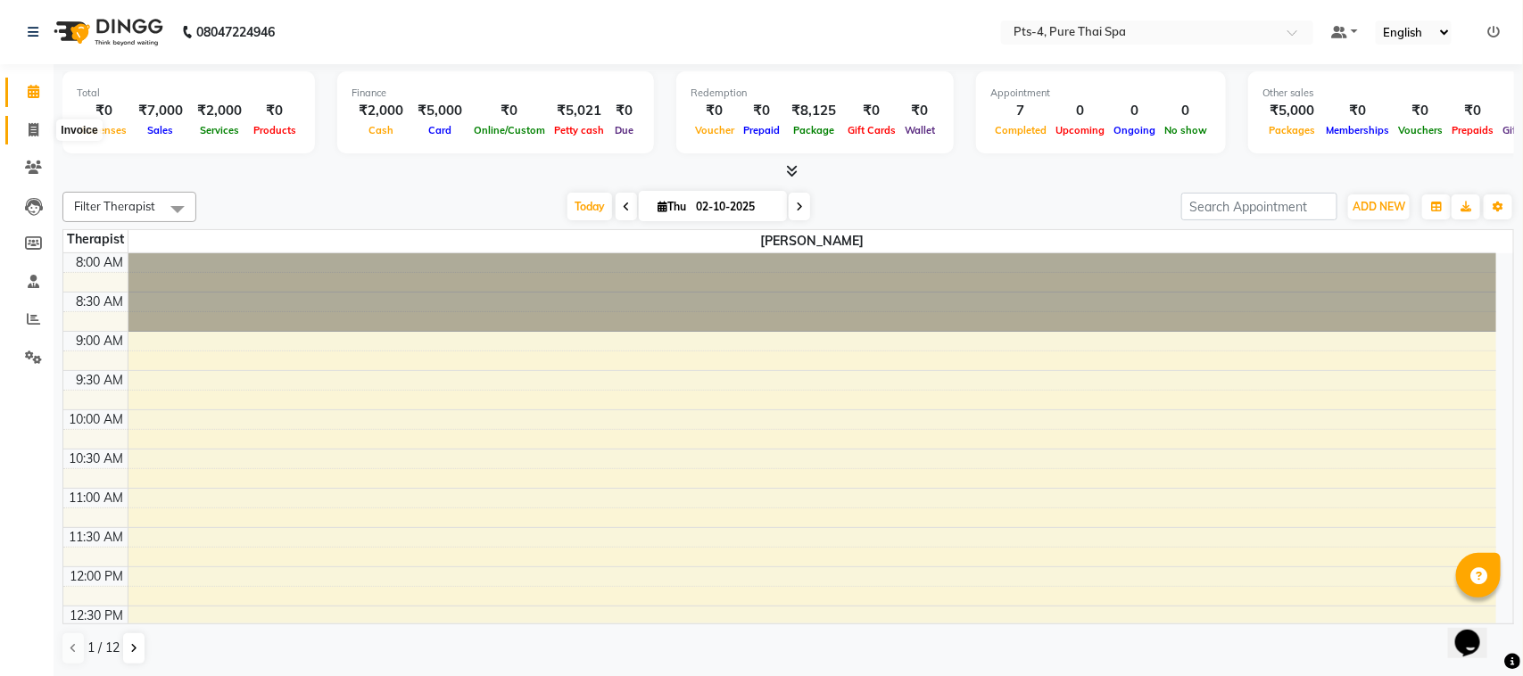
click at [29, 130] on icon at bounding box center [34, 129] width 10 height 13
select select "service"
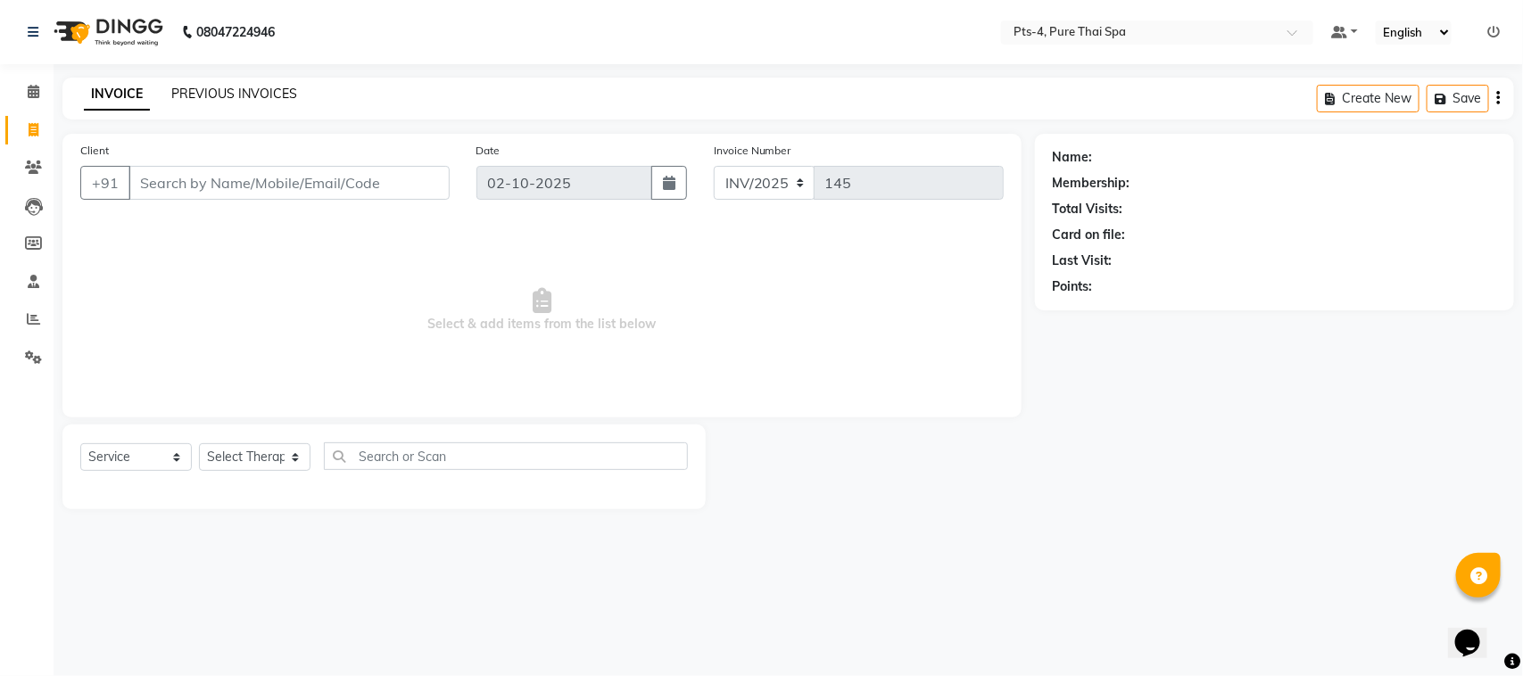
click at [264, 94] on link "PREVIOUS INVOICES" at bounding box center [234, 94] width 126 height 16
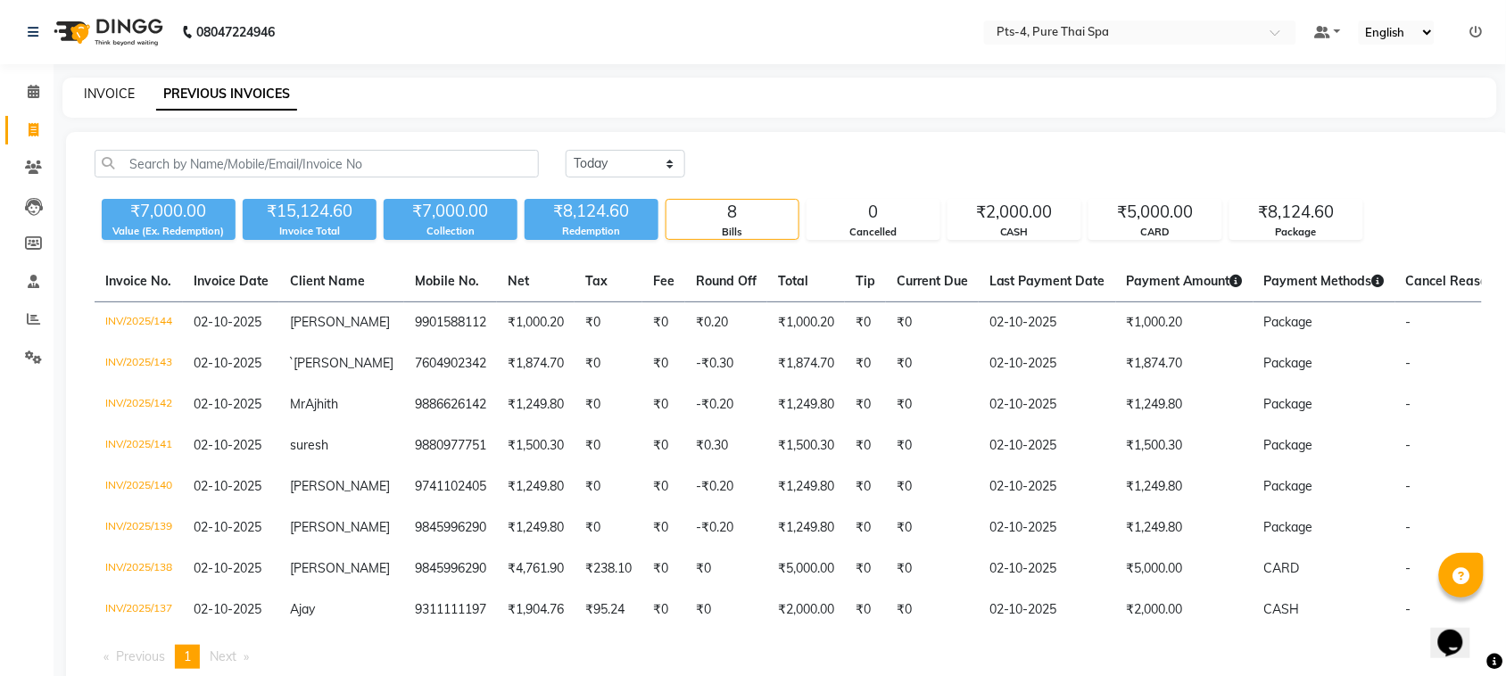
click at [103, 95] on link "INVOICE" at bounding box center [109, 94] width 51 height 16
select select "service"
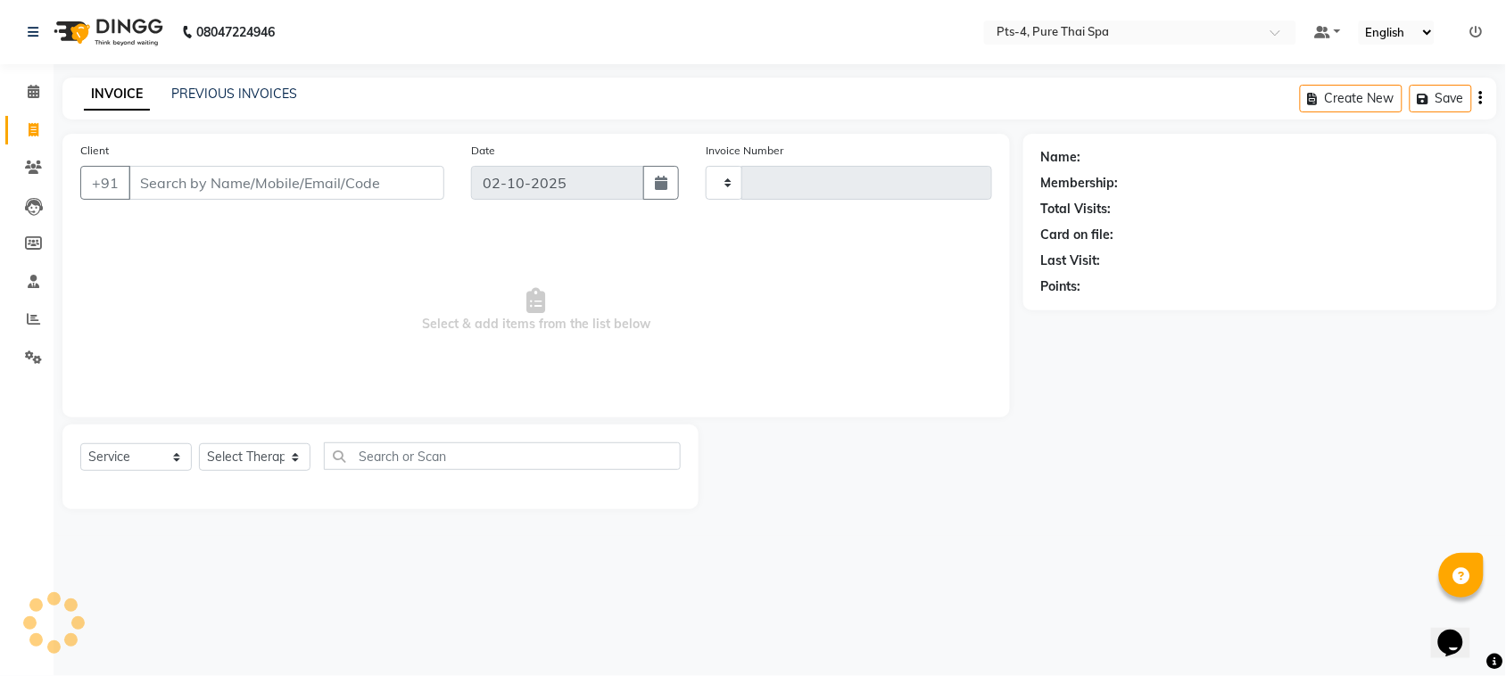
type input "145"
select select "9046"
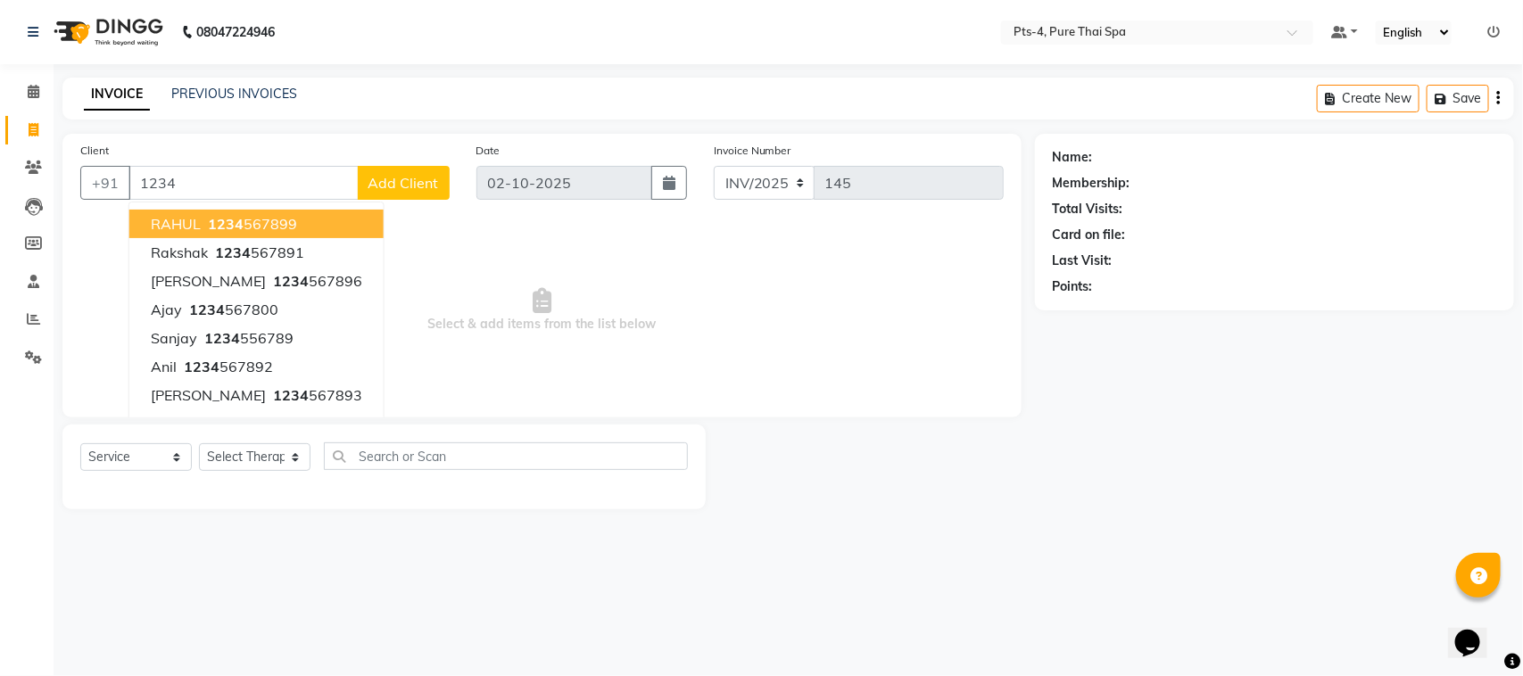
click at [263, 223] on ngb-highlight "1234 567899" at bounding box center [250, 224] width 93 height 18
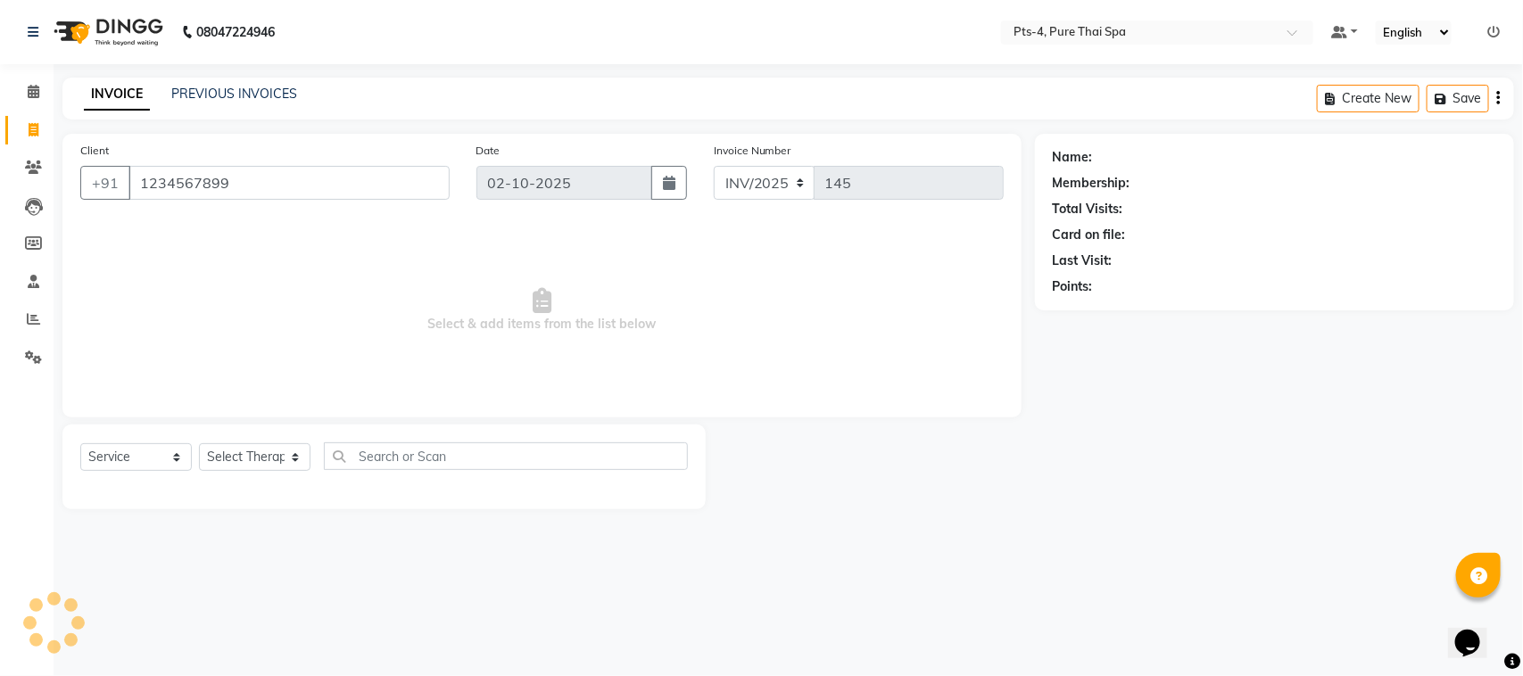
type input "1234567899"
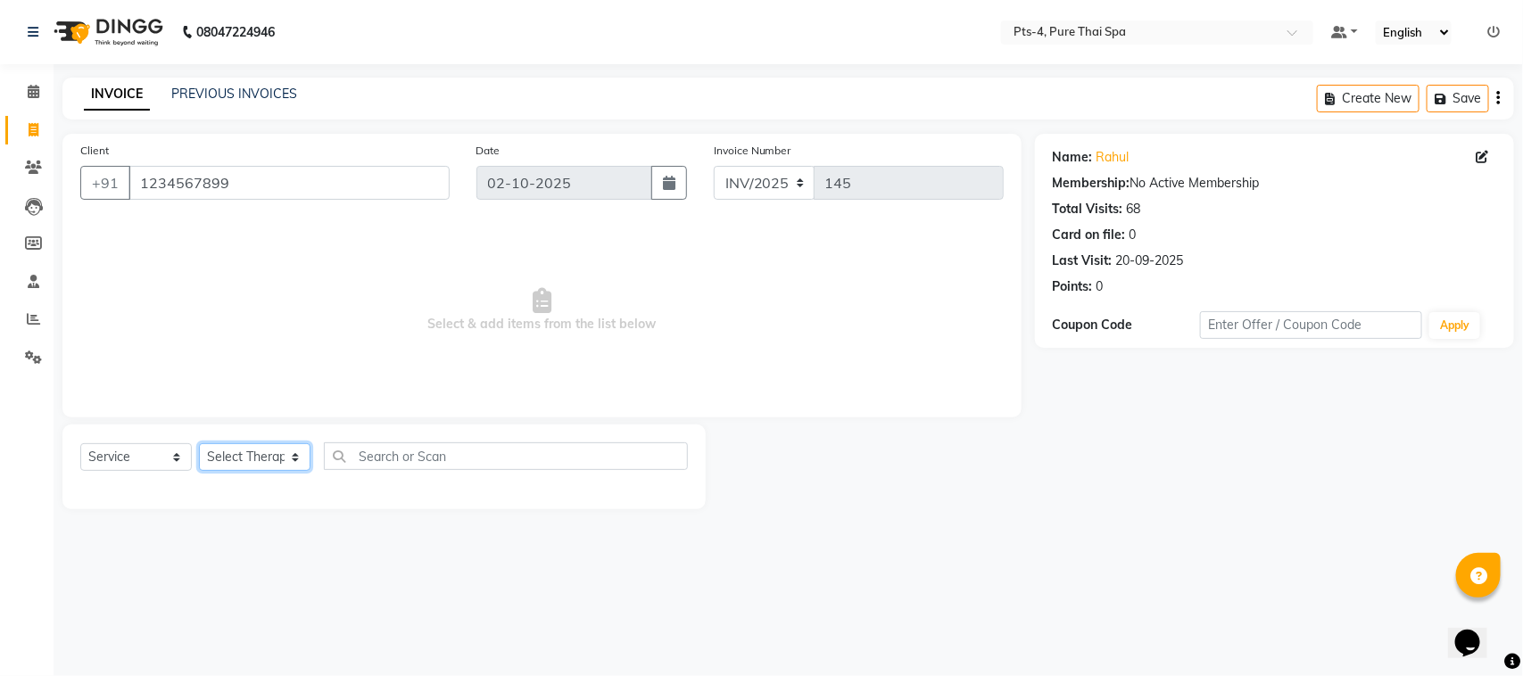
click at [239, 460] on select "Select Therapist [PERSON_NAME] NE [PERSON_NAME] anyone [PERSON_NAME] [PERSON_NA…" at bounding box center [255, 457] width 112 height 28
select select "68477"
click at [199, 443] on select "Select Therapist [PERSON_NAME] NE [PERSON_NAME] anyone [PERSON_NAME] [PERSON_NA…" at bounding box center [255, 457] width 112 height 28
